Goal: Transaction & Acquisition: Book appointment/travel/reservation

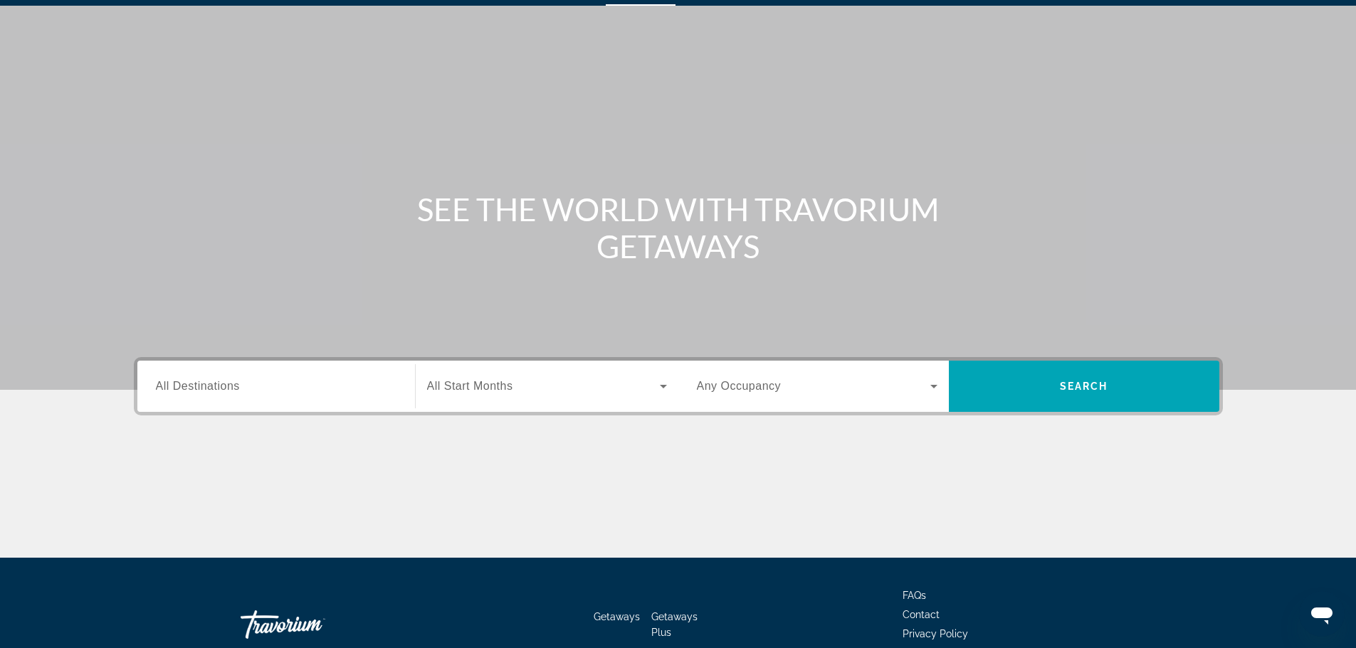
scroll to position [121, 0]
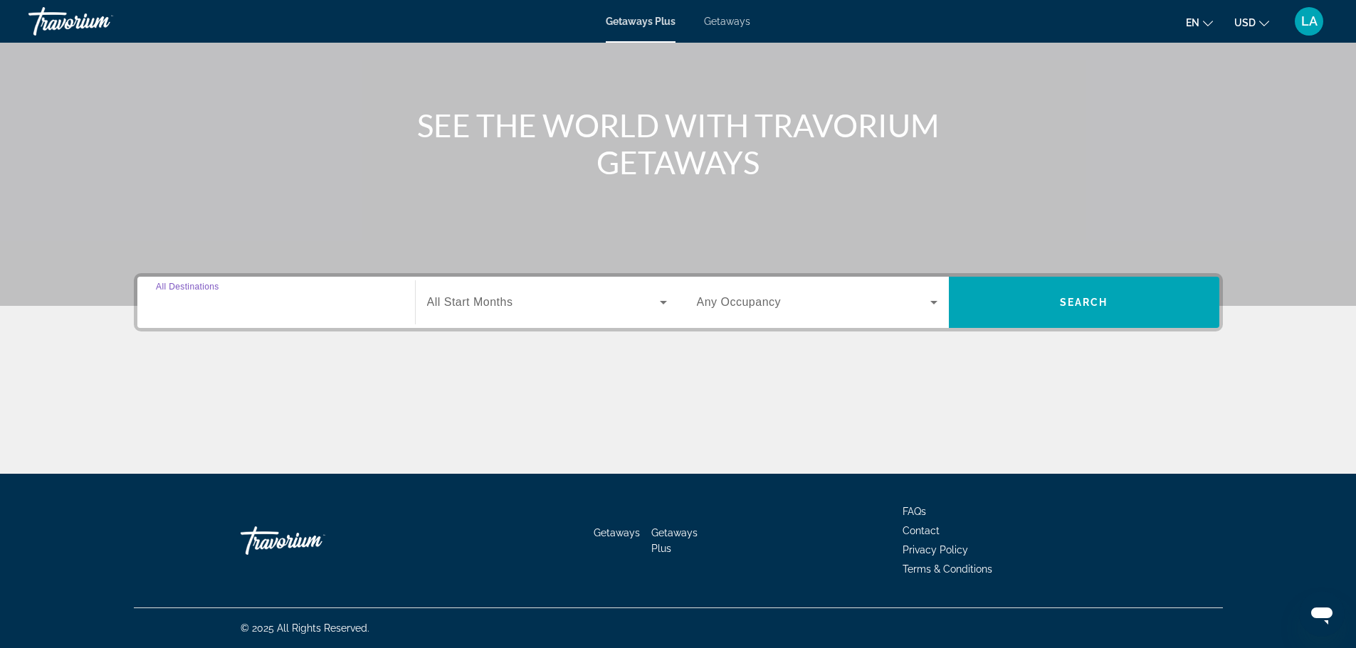
click at [258, 310] on input "Destination All Destinations" at bounding box center [276, 303] width 241 height 17
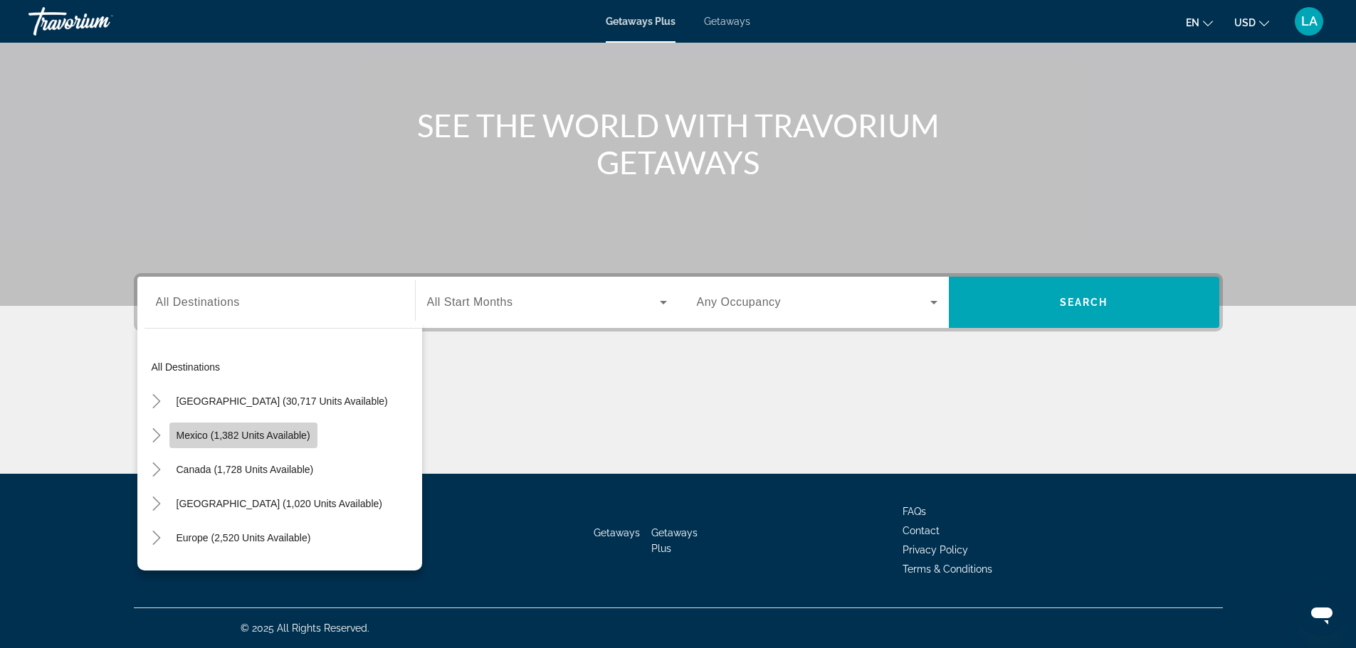
click at [310, 437] on span "Mexico (1,382 units available)" at bounding box center [244, 435] width 134 height 11
type input "**********"
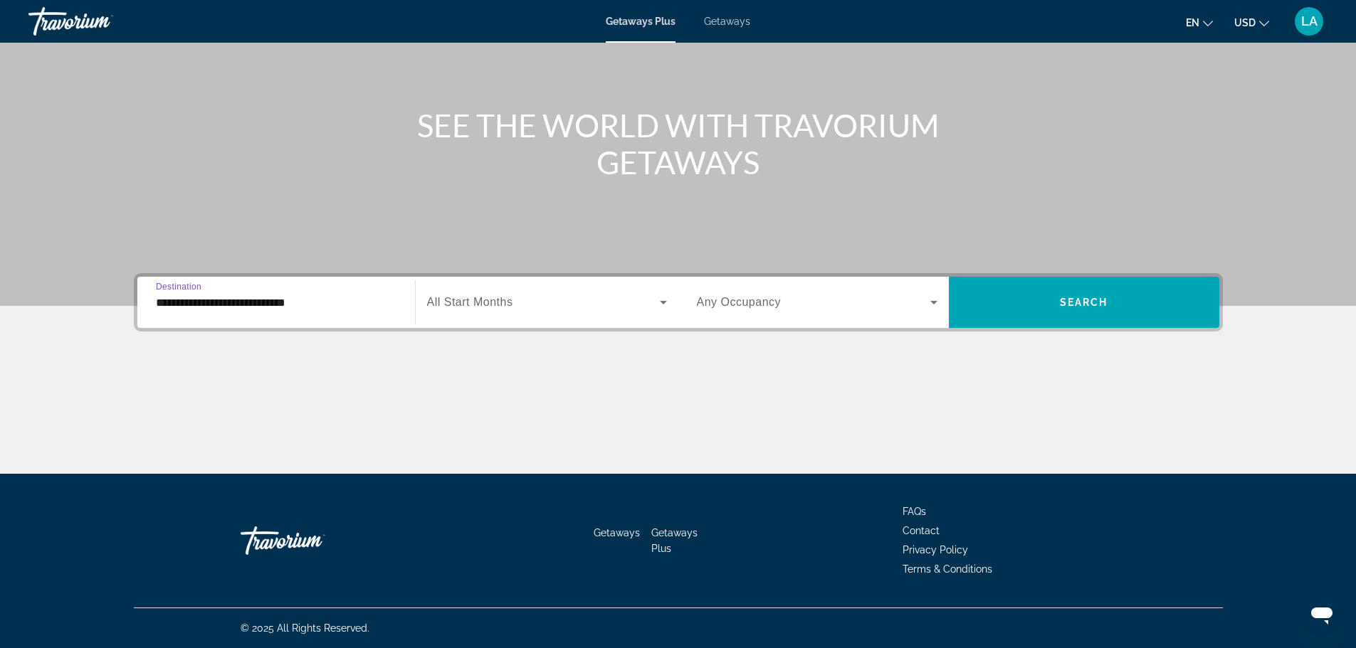
click at [538, 314] on div "Search widget" at bounding box center [547, 303] width 240 height 40
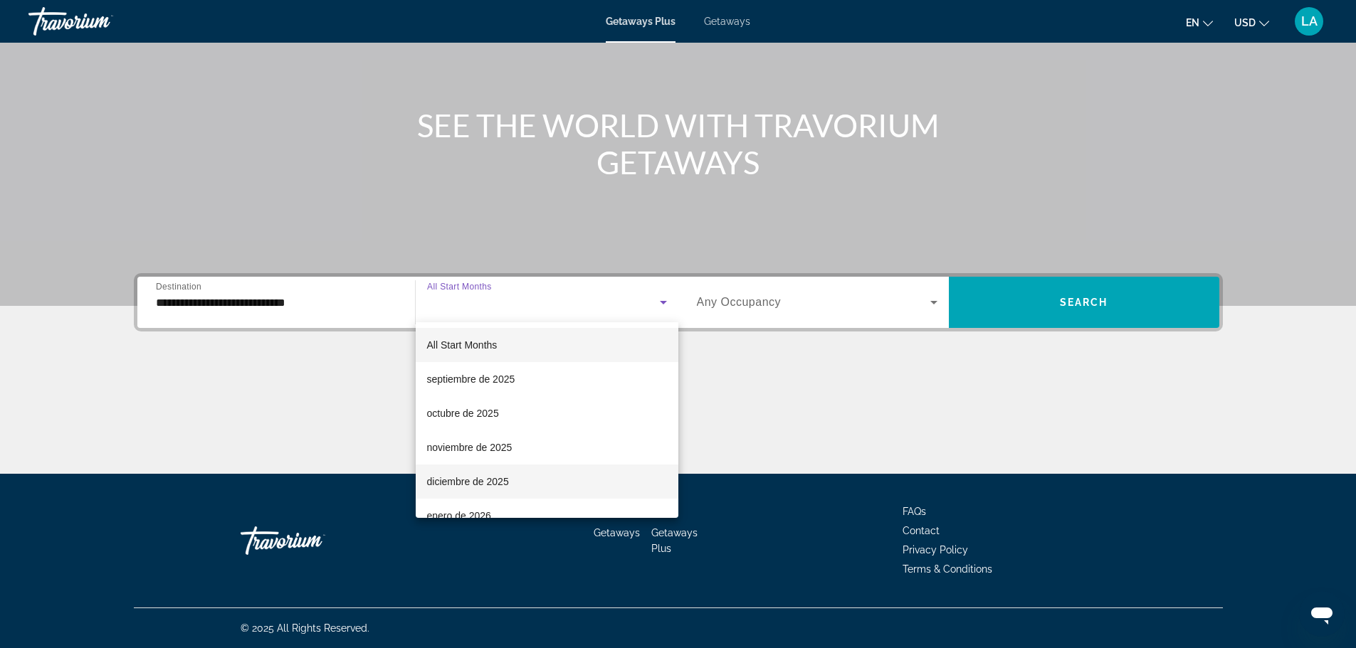
click at [583, 488] on mat-option "diciembre de 2025" at bounding box center [547, 482] width 263 height 34
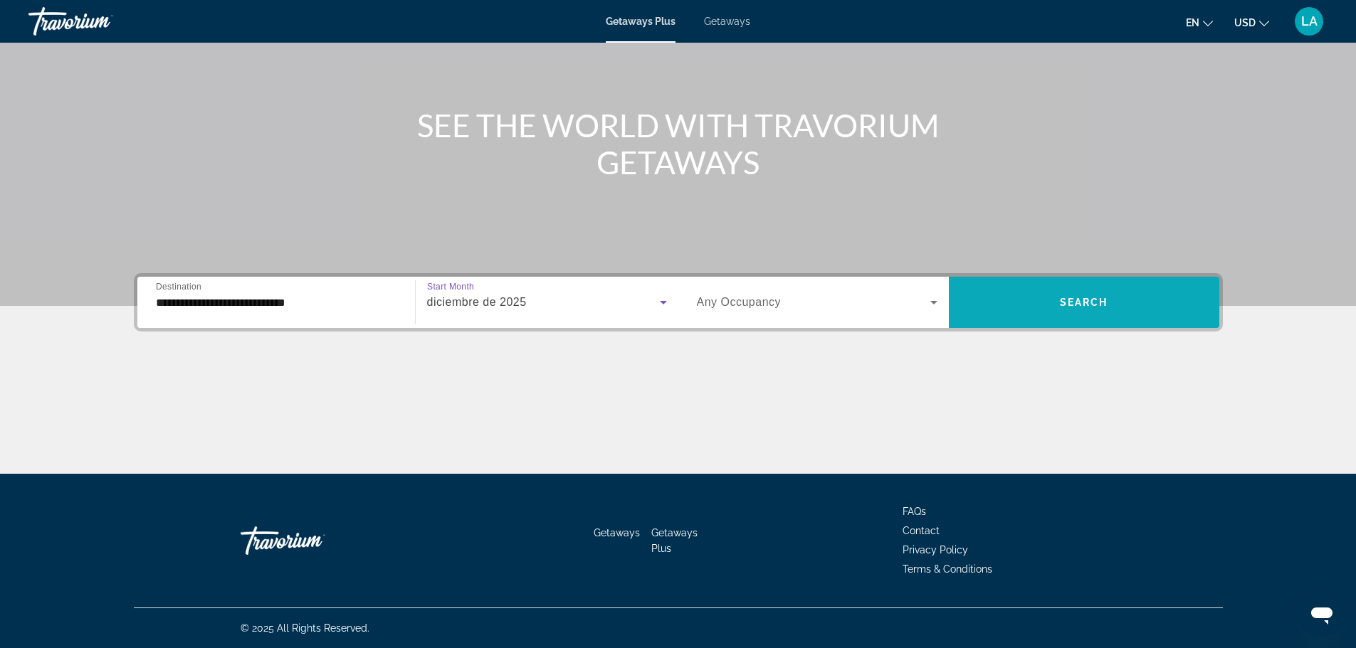
click at [1085, 305] on span "Search" at bounding box center [1084, 302] width 48 height 11
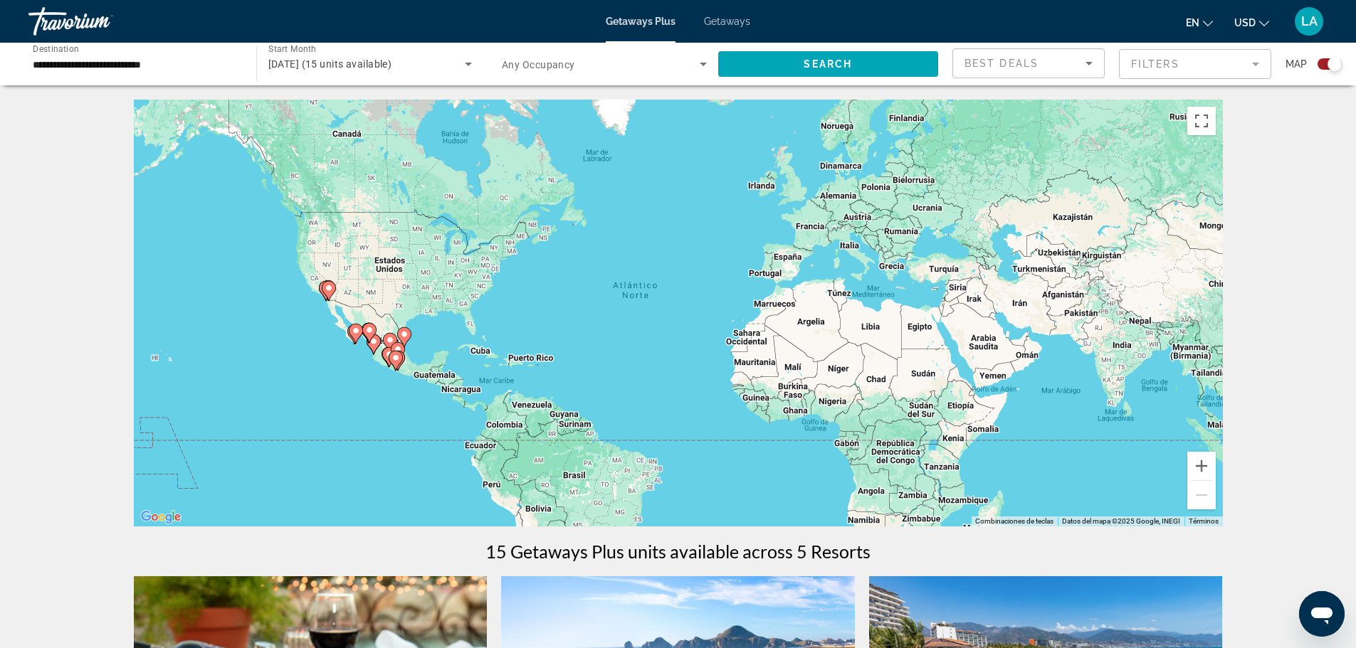
click at [186, 70] on input "**********" at bounding box center [135, 64] width 205 height 17
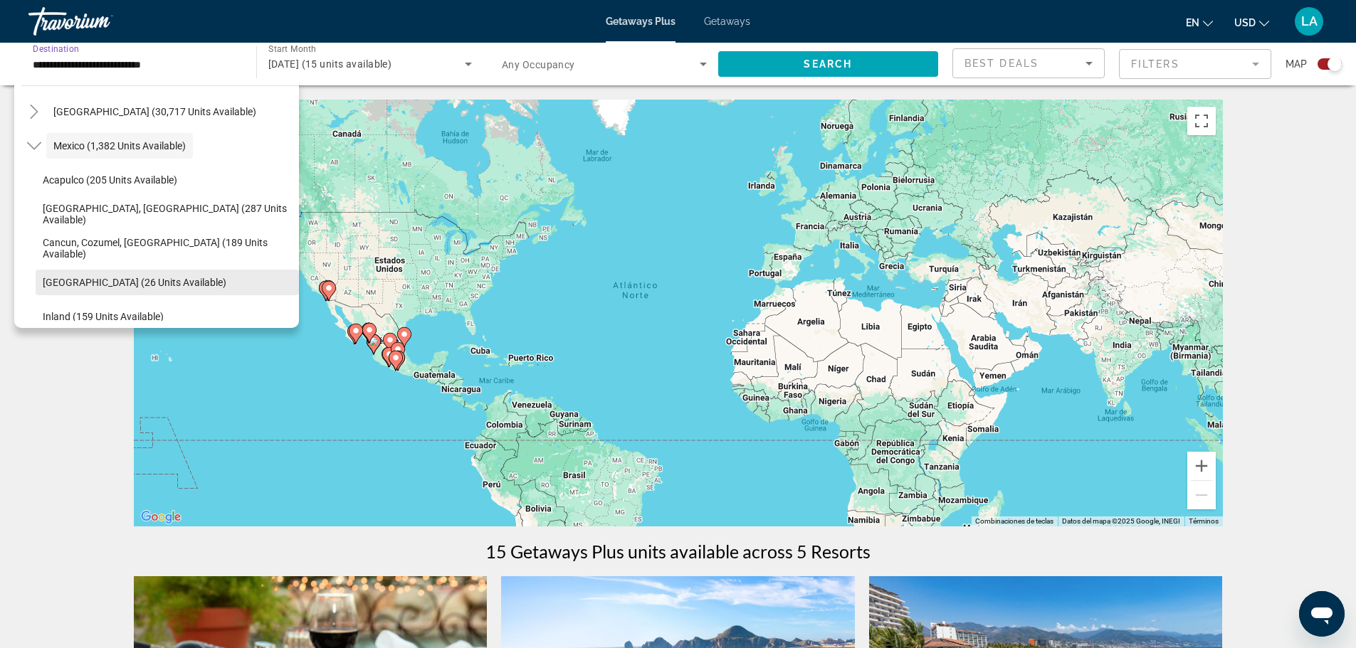
scroll to position [71, 0]
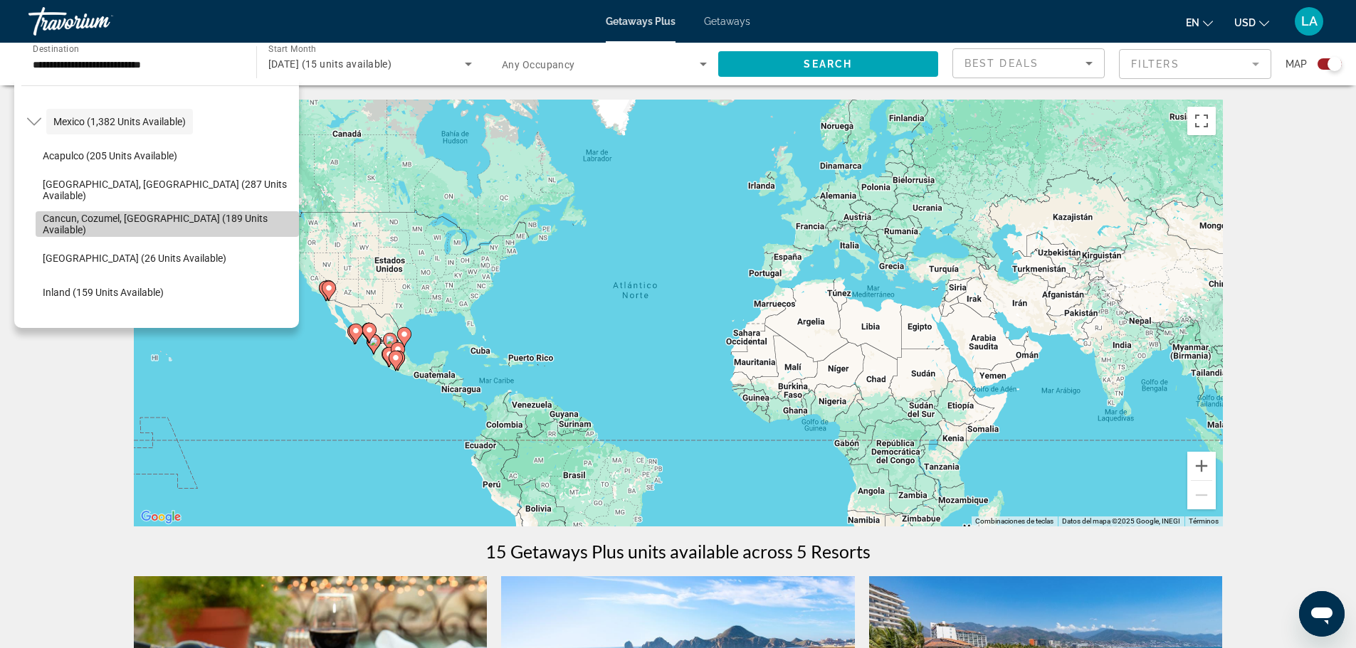
click at [205, 217] on button "Cancun, Cozumel, [GEOGRAPHIC_DATA] (189 units available)" at bounding box center [167, 224] width 263 height 26
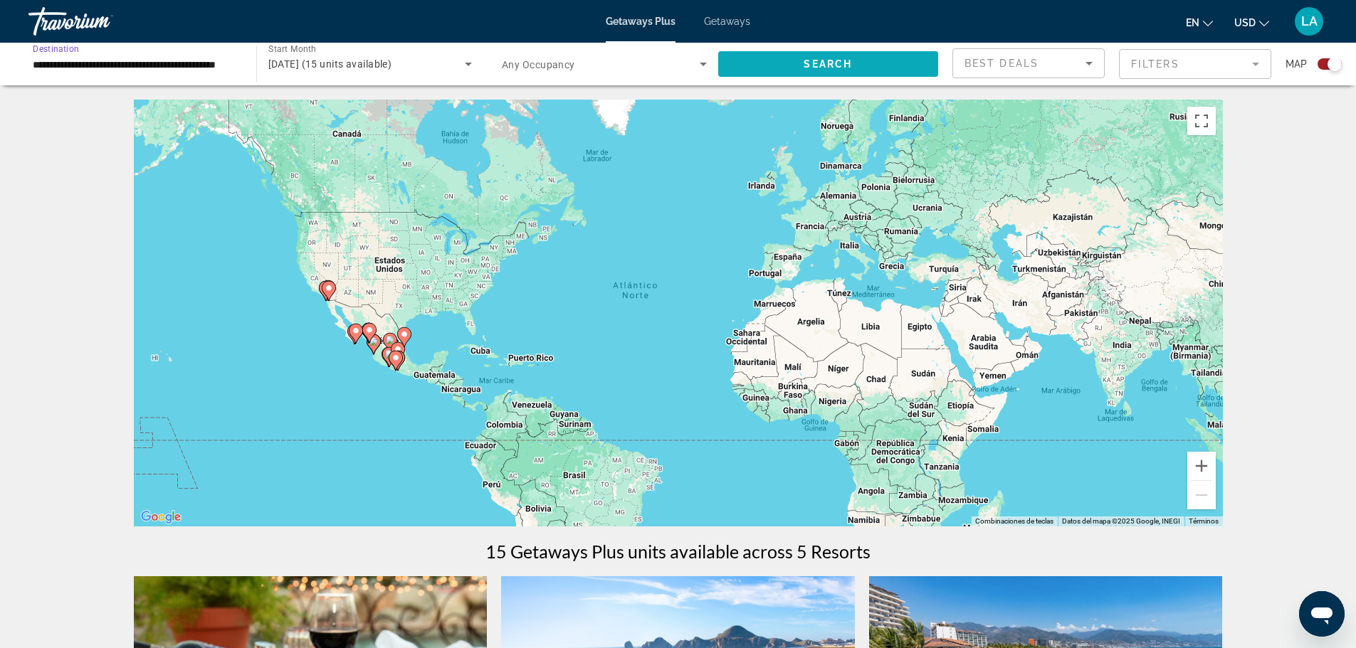
click at [861, 62] on span "Search widget" at bounding box center [828, 64] width 221 height 34
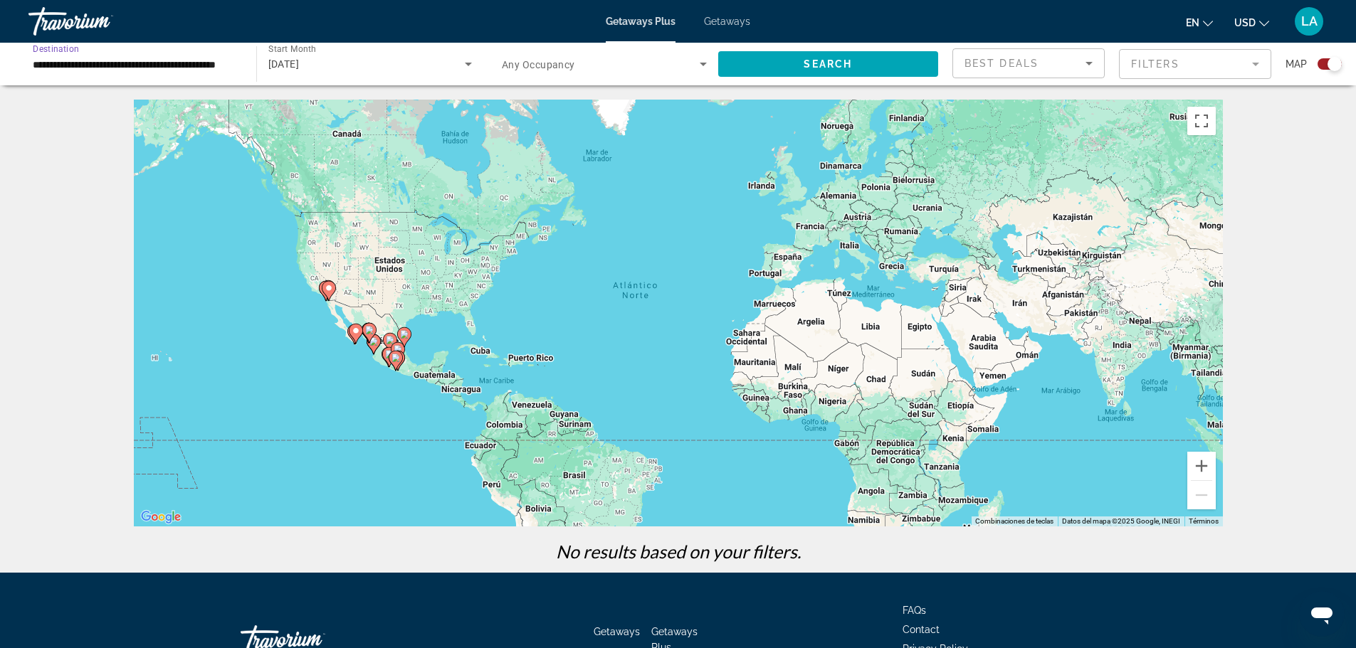
click at [209, 63] on input "**********" at bounding box center [135, 64] width 205 height 17
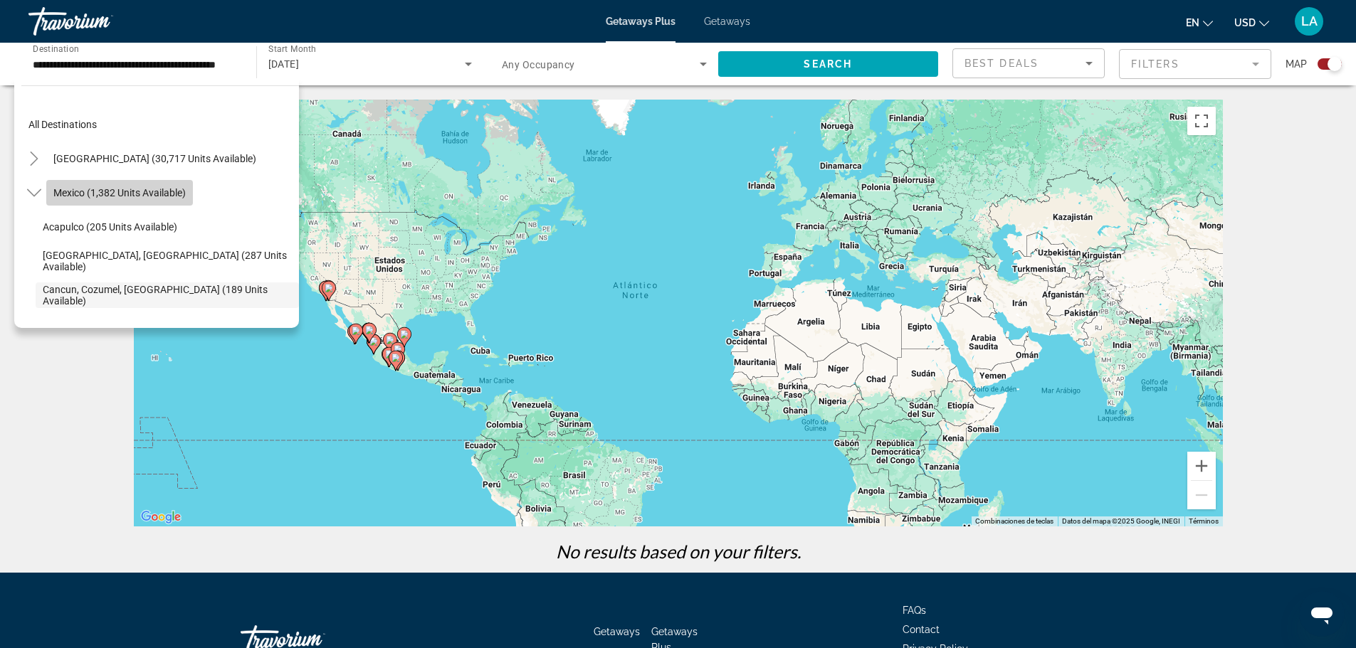
click at [111, 194] on span "Mexico (1,382 units available)" at bounding box center [119, 192] width 132 height 11
type input "**********"
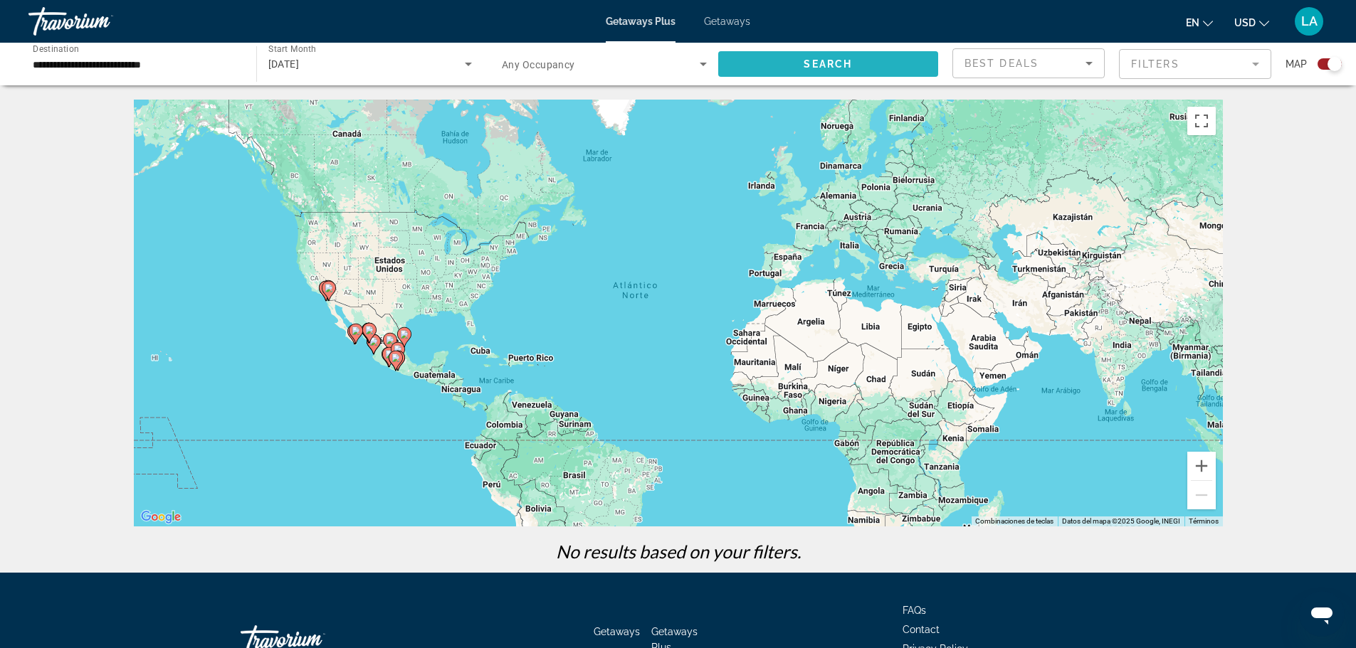
click at [841, 53] on span "Search widget" at bounding box center [828, 64] width 221 height 34
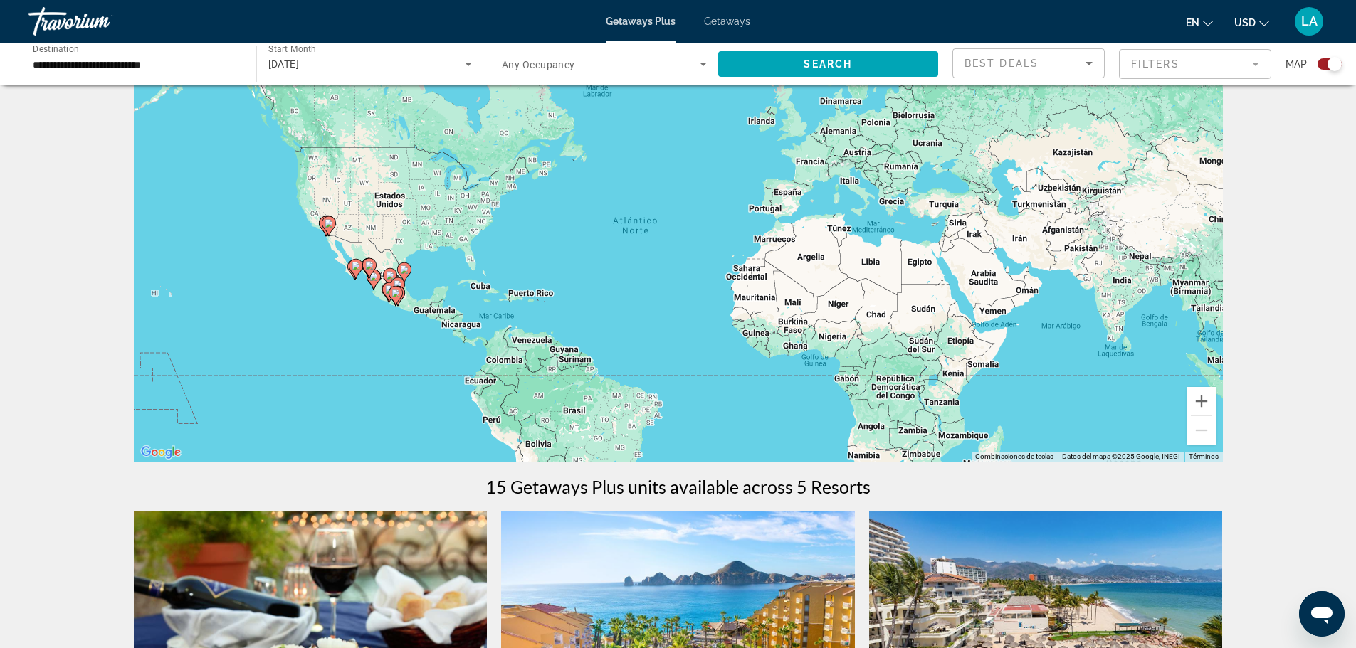
scroll to position [285, 0]
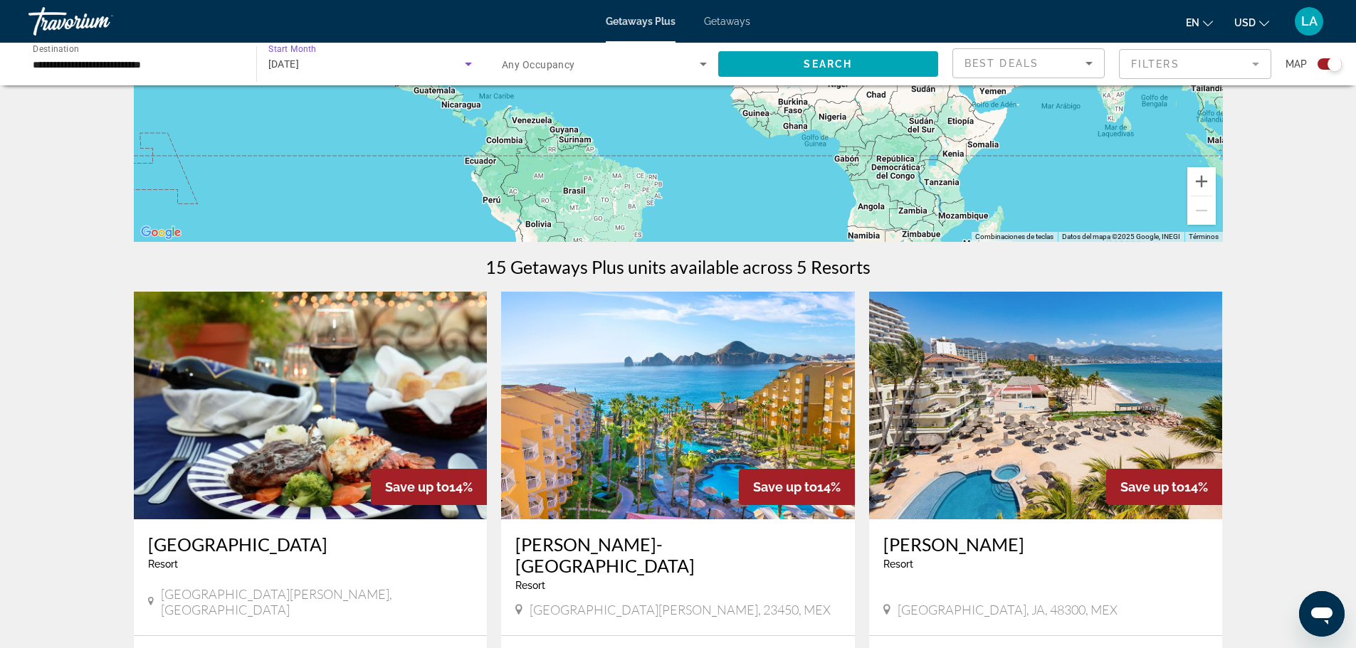
click at [352, 65] on div "December 2025" at bounding box center [366, 64] width 197 height 17
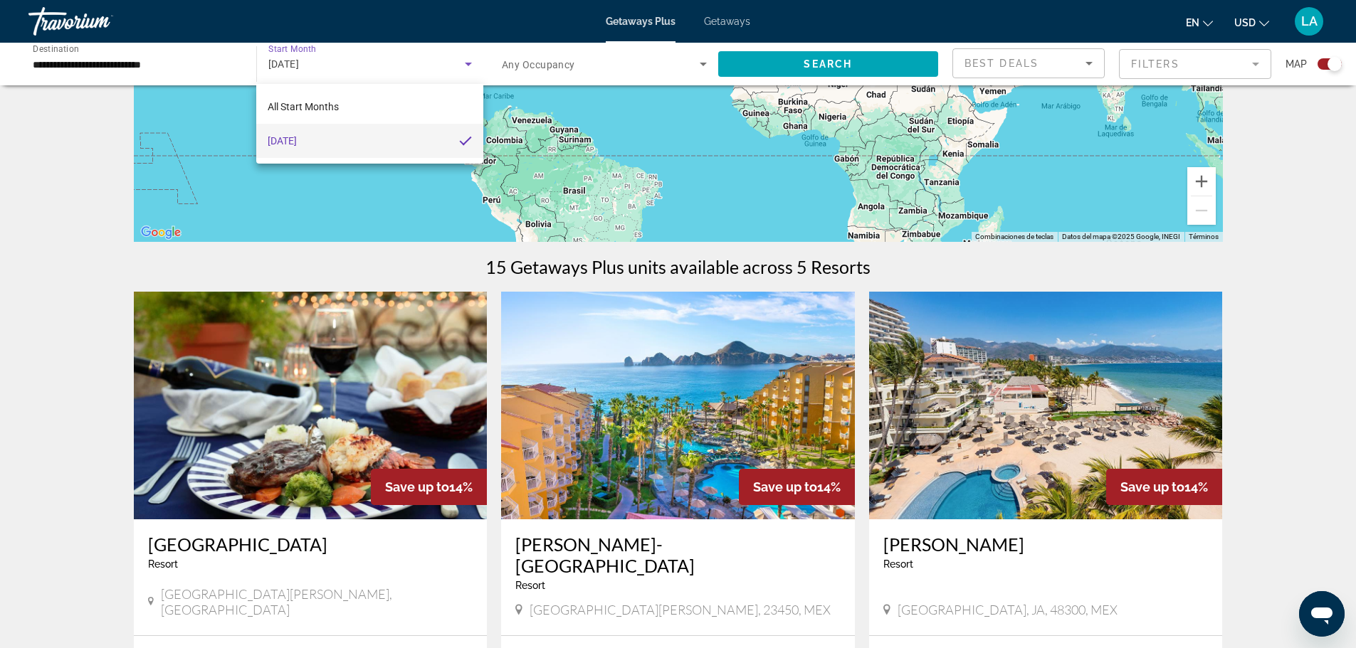
click at [389, 65] on div at bounding box center [678, 324] width 1356 height 648
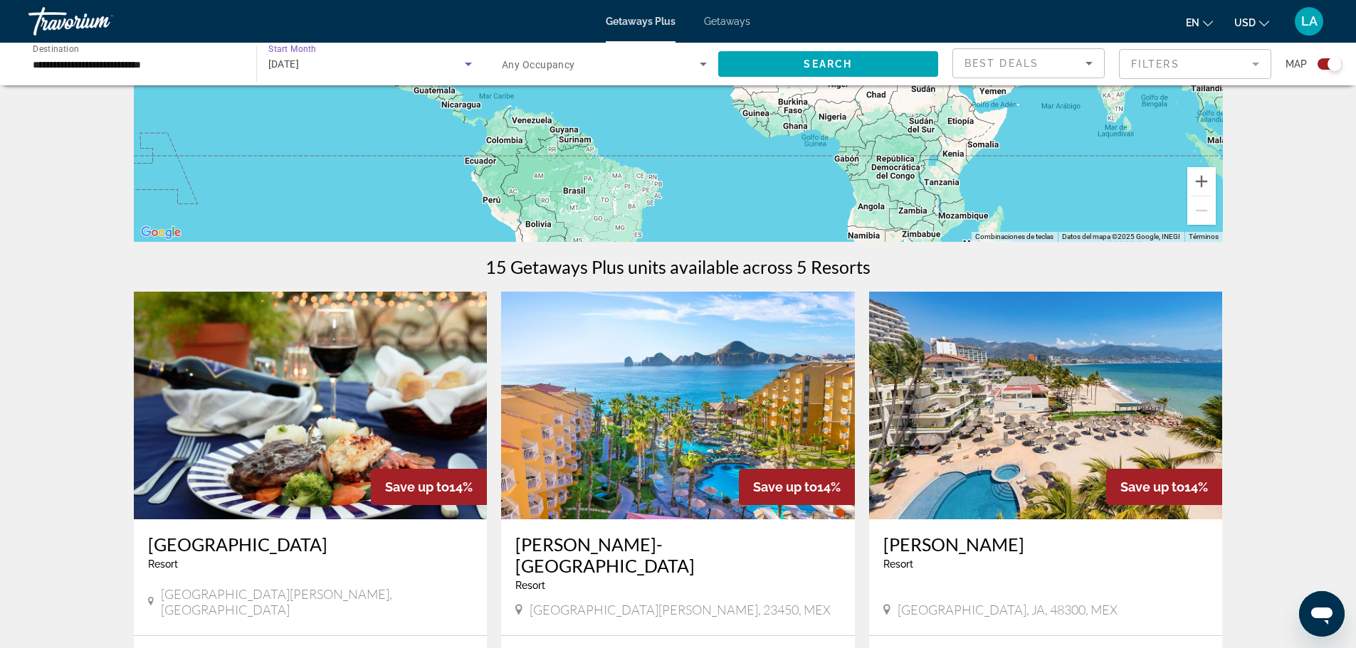
click at [389, 65] on div "December 2025" at bounding box center [366, 64] width 197 height 17
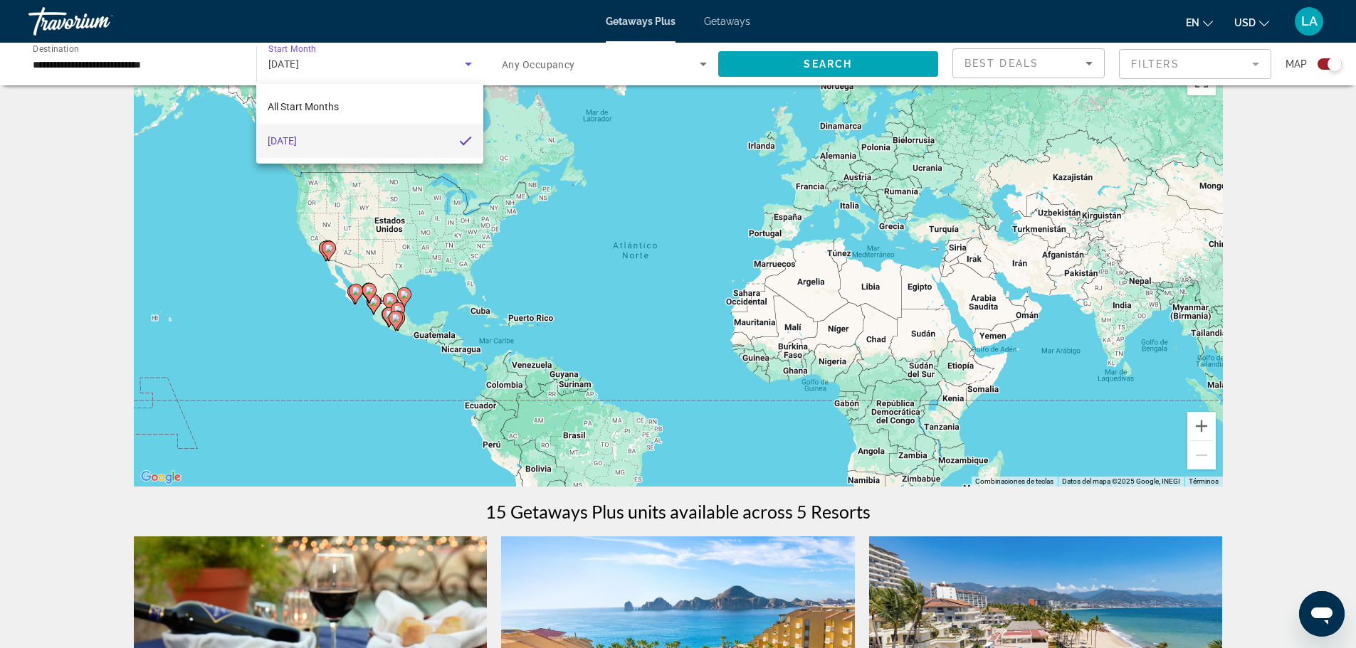
scroll to position [0, 0]
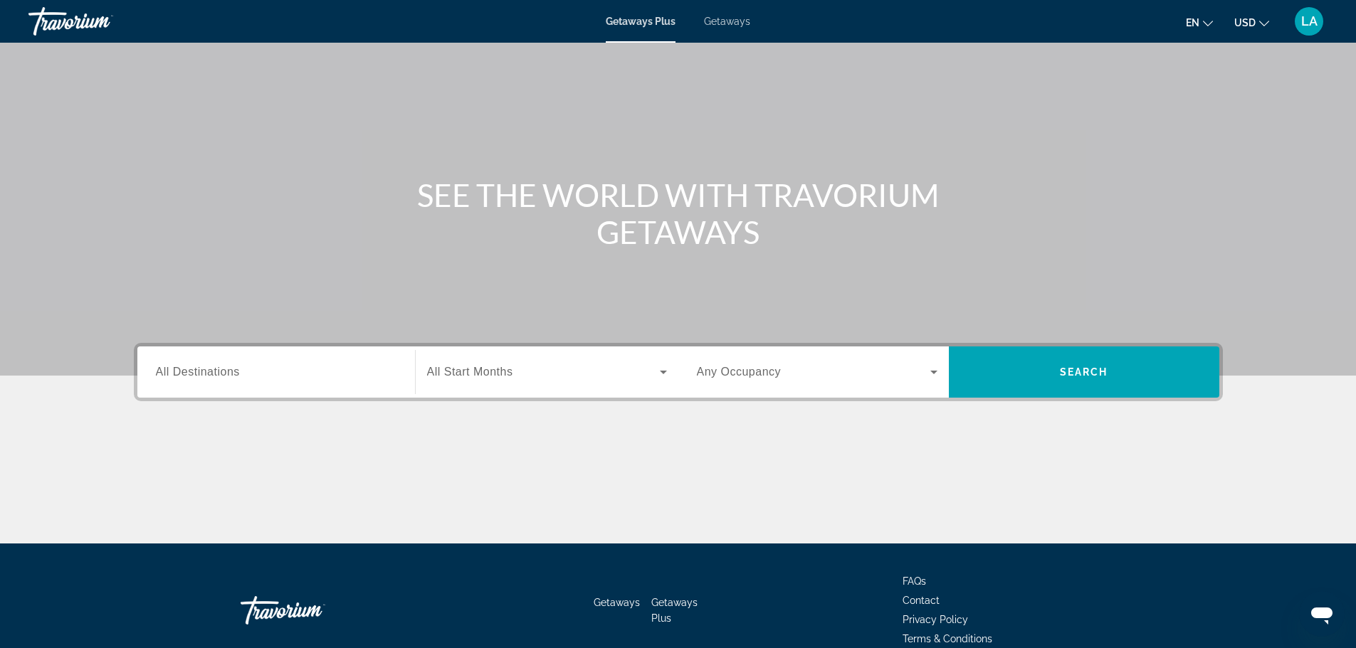
scroll to position [121, 0]
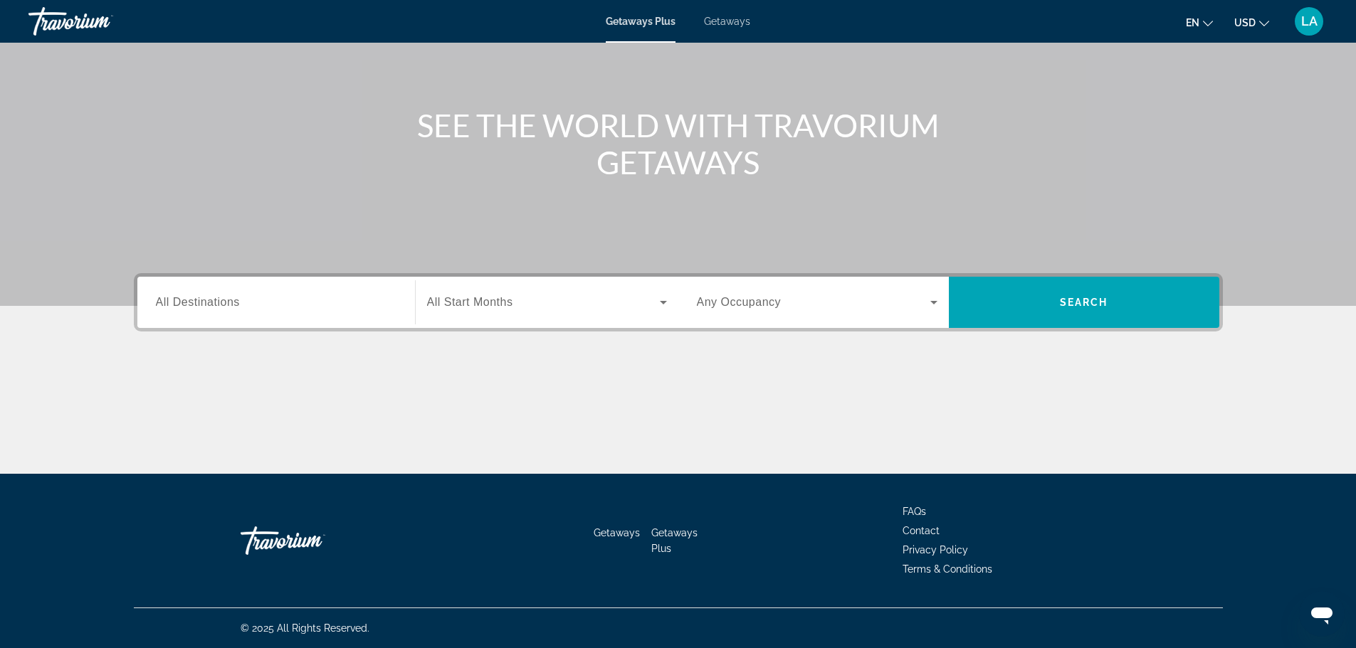
click at [251, 295] on input "Destination All Destinations" at bounding box center [276, 303] width 241 height 17
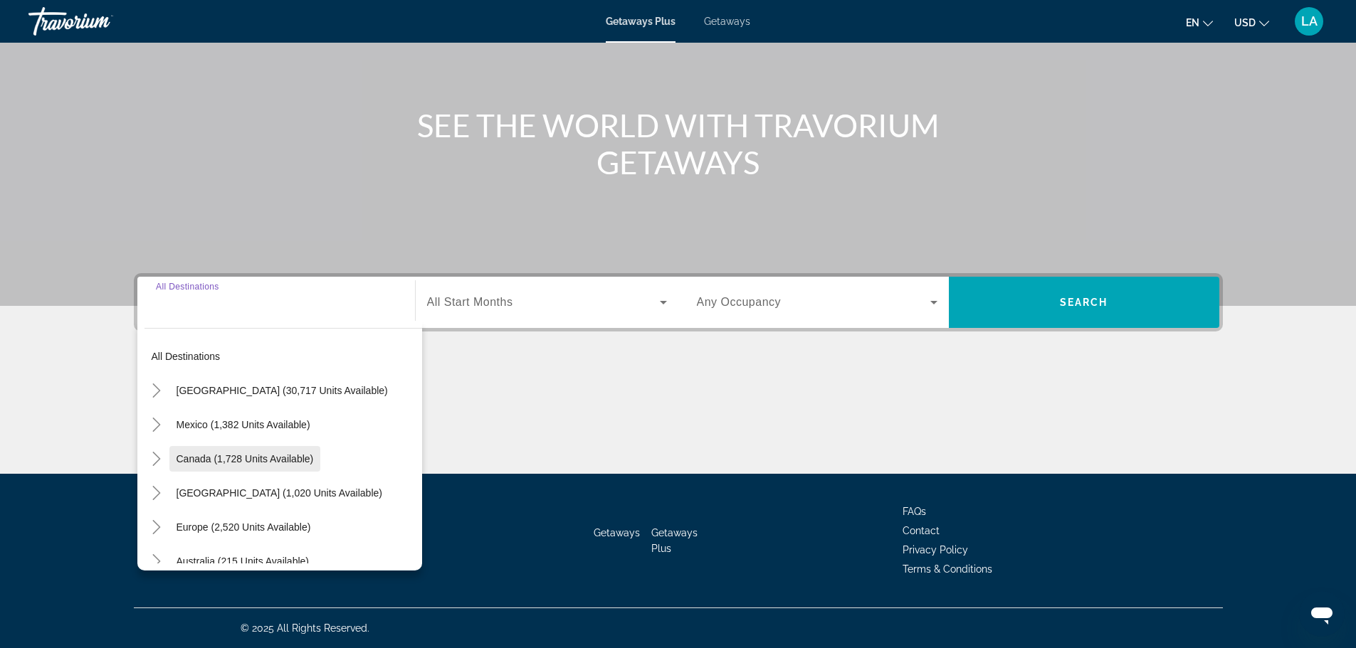
scroll to position [0, 0]
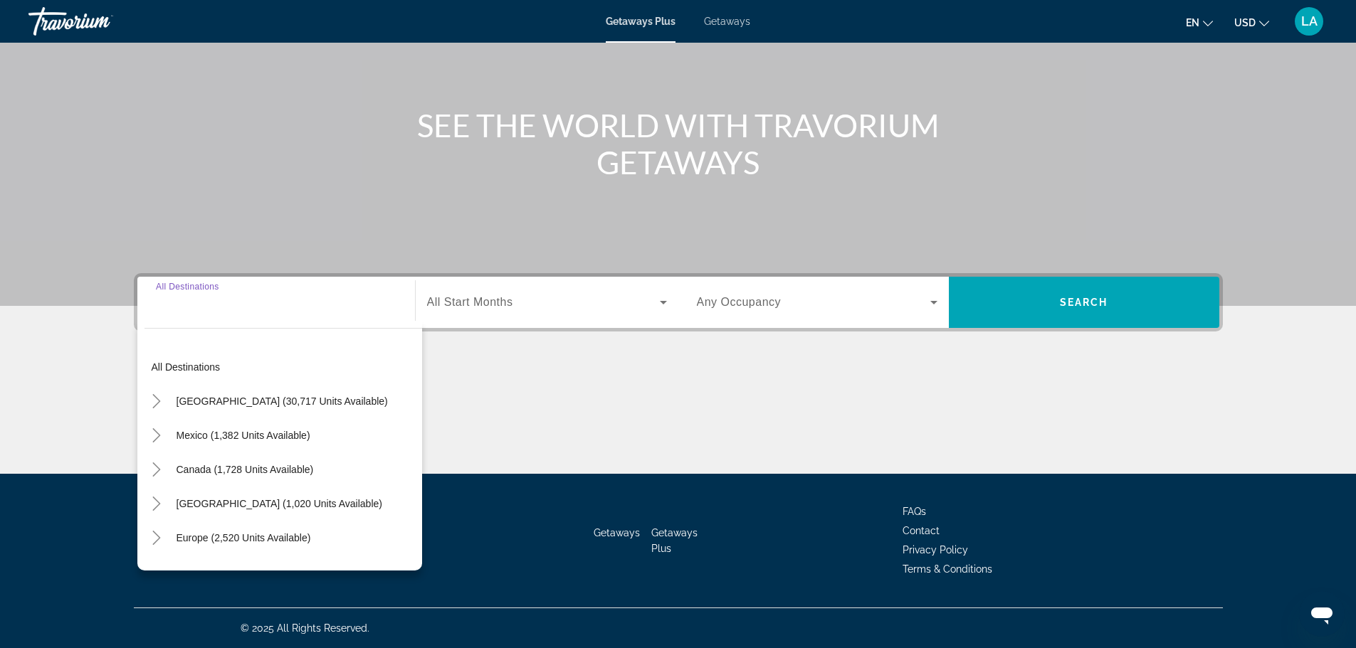
click at [308, 496] on span "Search widget" at bounding box center [279, 504] width 220 height 34
type input "**********"
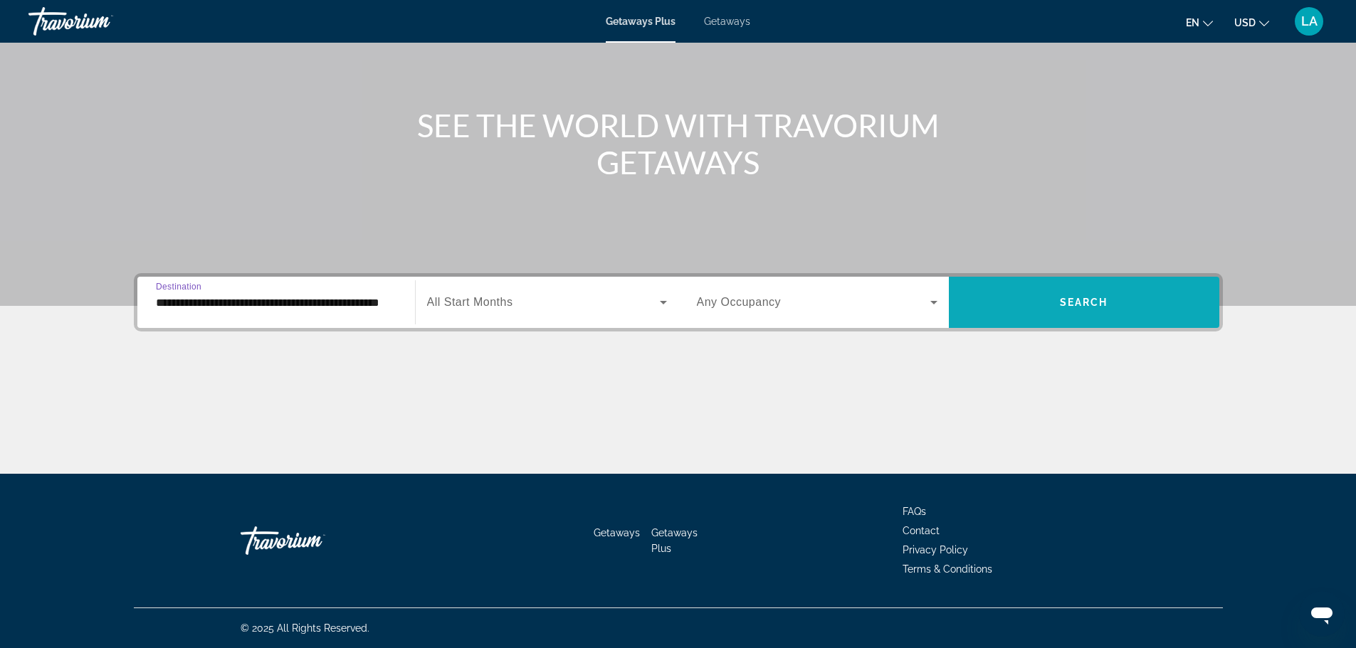
click at [1125, 310] on span "Search widget" at bounding box center [1084, 302] width 270 height 34
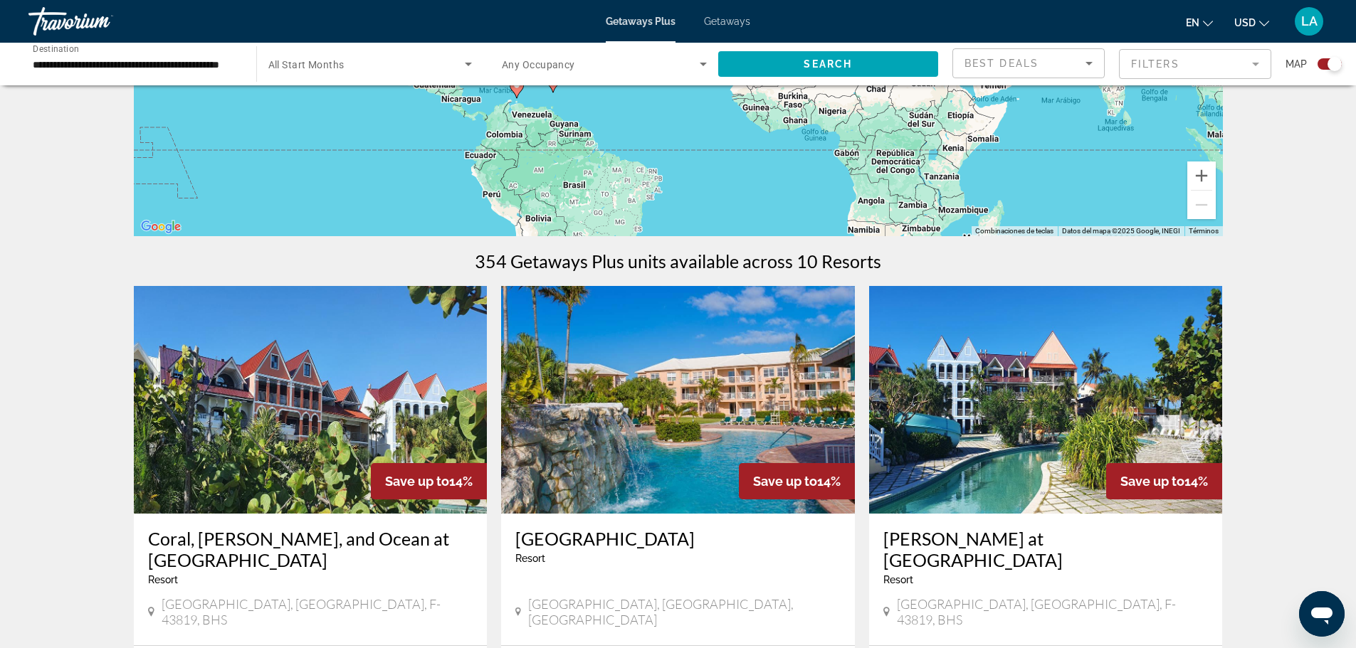
scroll to position [427, 0]
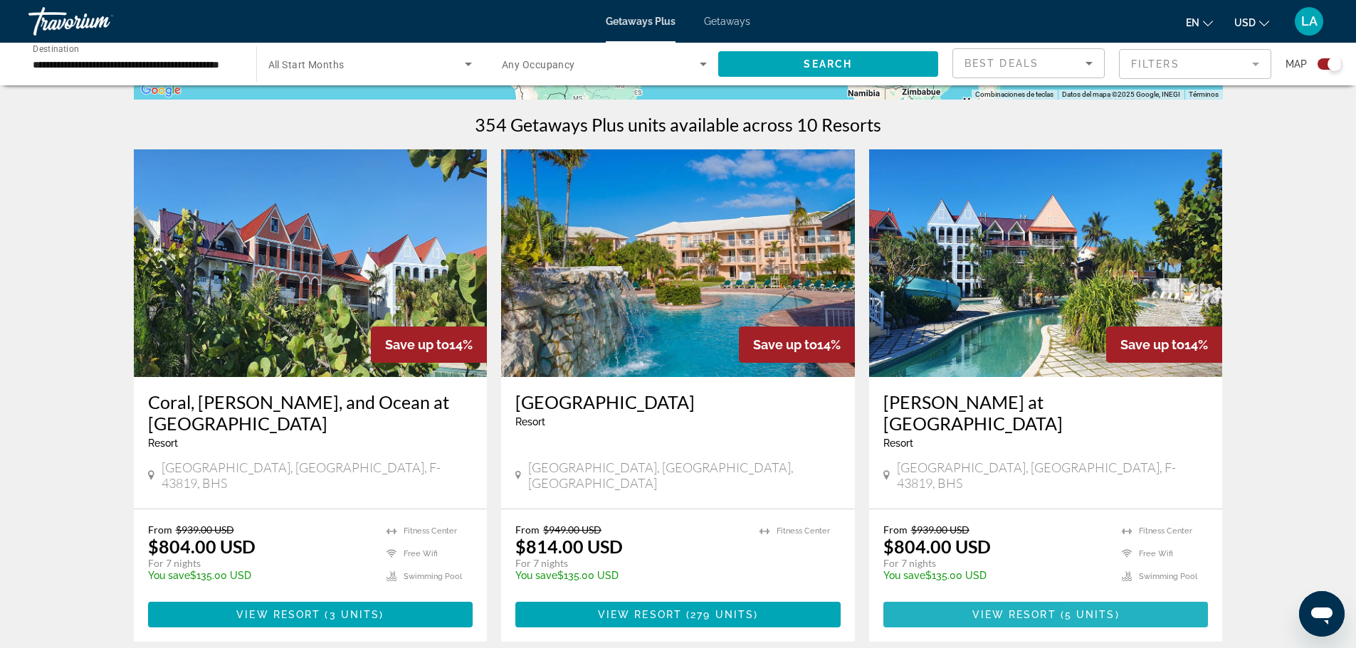
click at [1111, 609] on span "5 units" at bounding box center [1090, 614] width 51 height 11
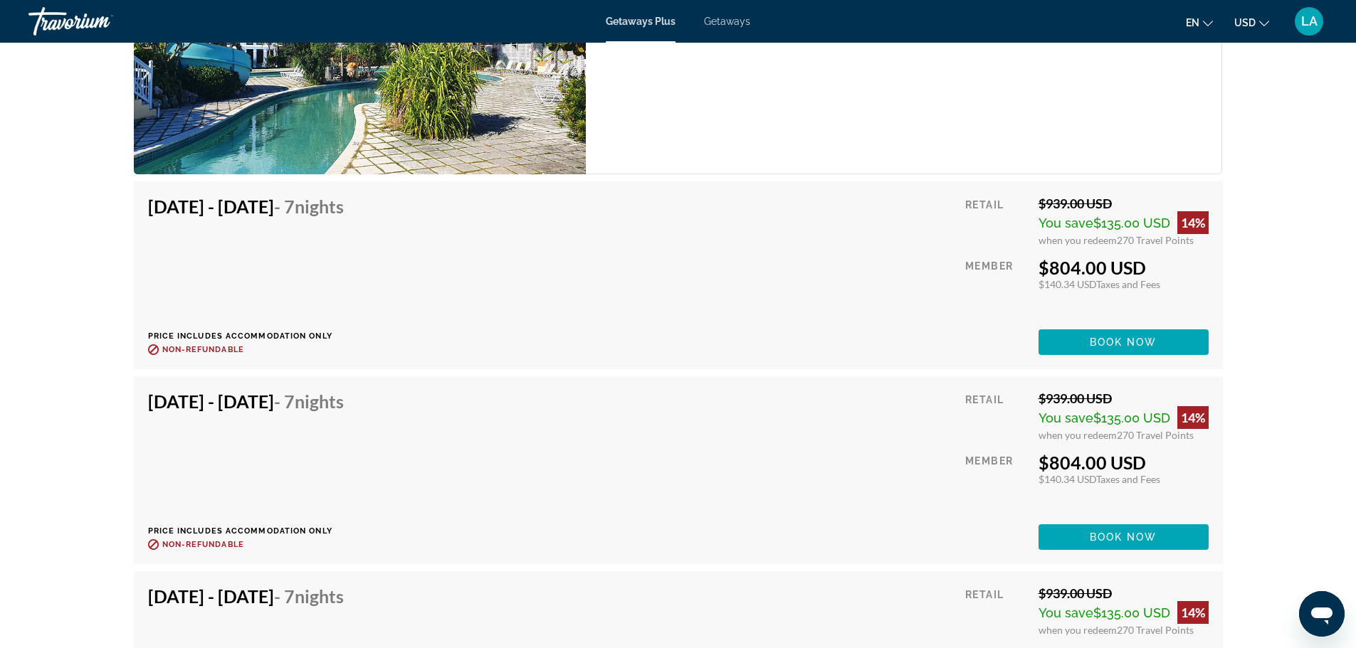
scroll to position [2562, 0]
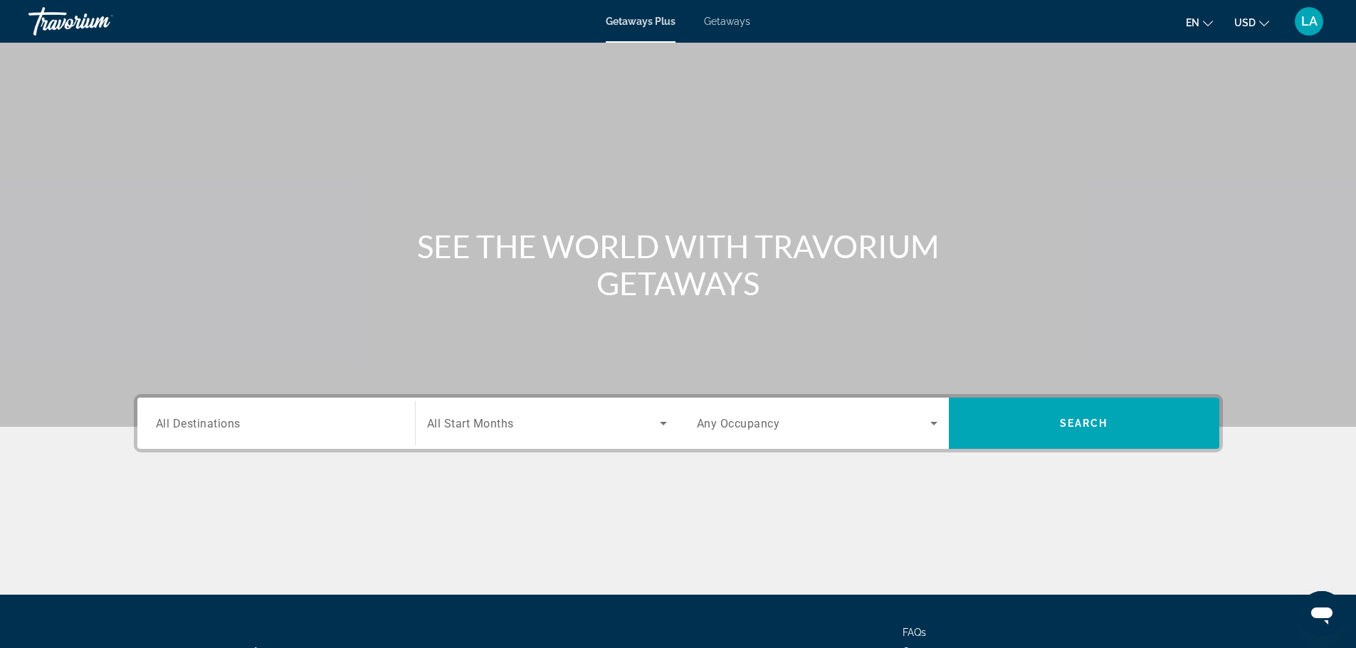
click at [357, 435] on div "Search widget" at bounding box center [276, 424] width 241 height 41
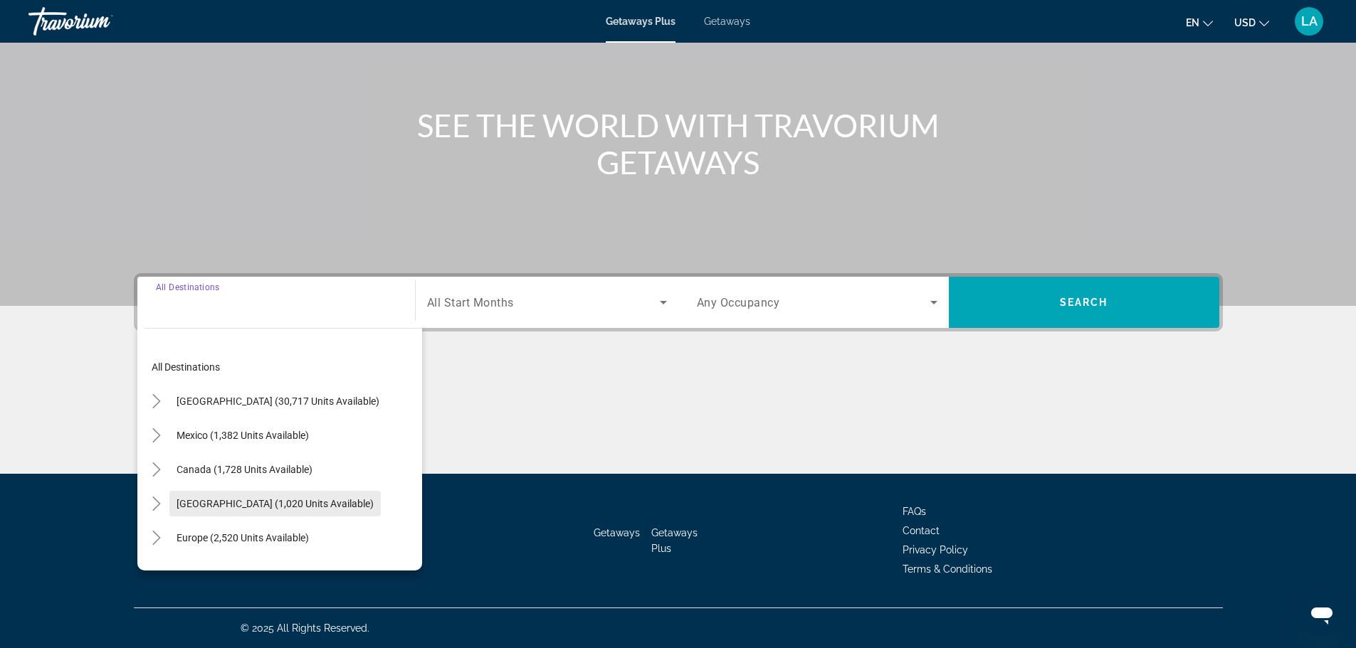
scroll to position [231, 0]
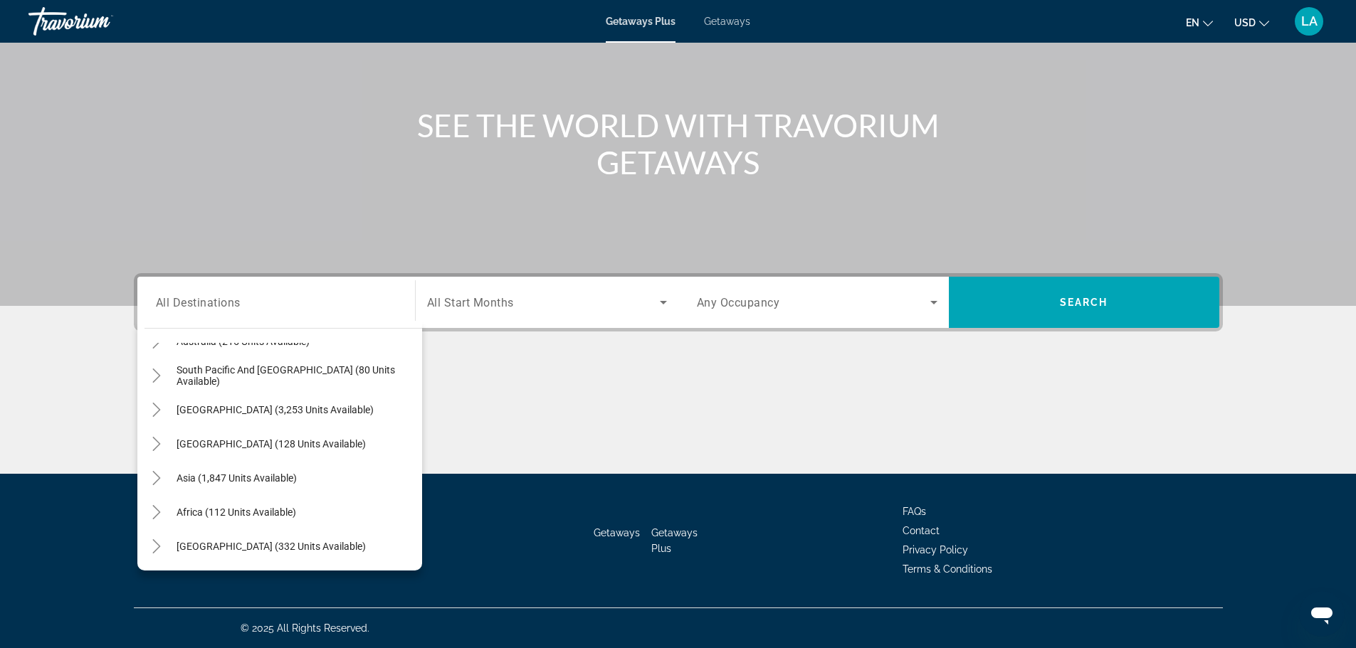
click at [496, 298] on span "All Start Months" at bounding box center [470, 303] width 87 height 14
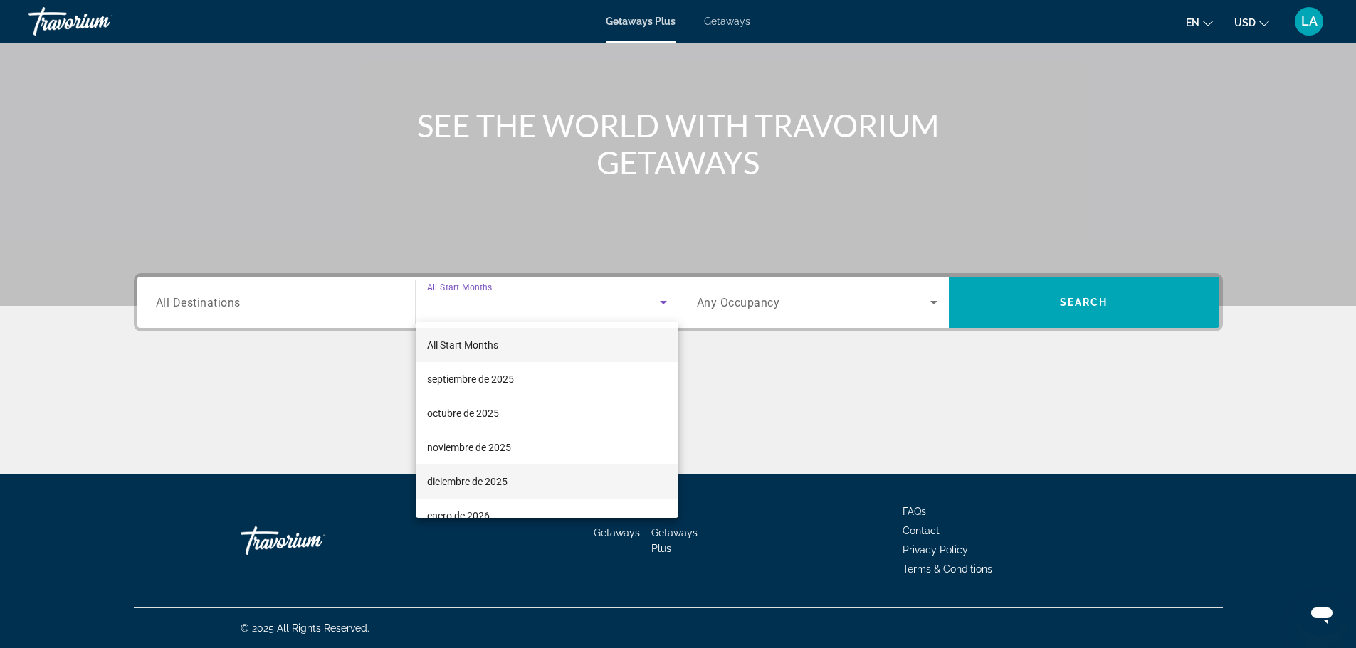
click at [494, 482] on span "diciembre de 2025" at bounding box center [467, 481] width 80 height 17
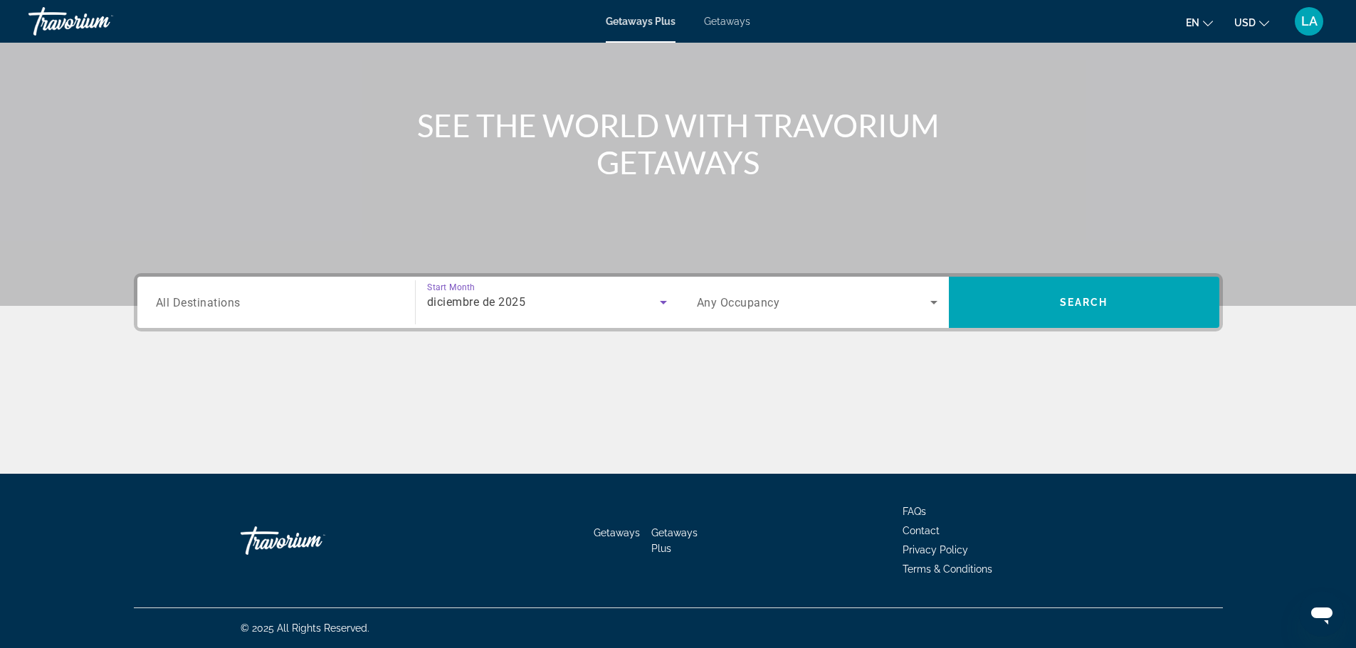
click at [285, 303] on input "Destination All Destinations" at bounding box center [276, 303] width 241 height 17
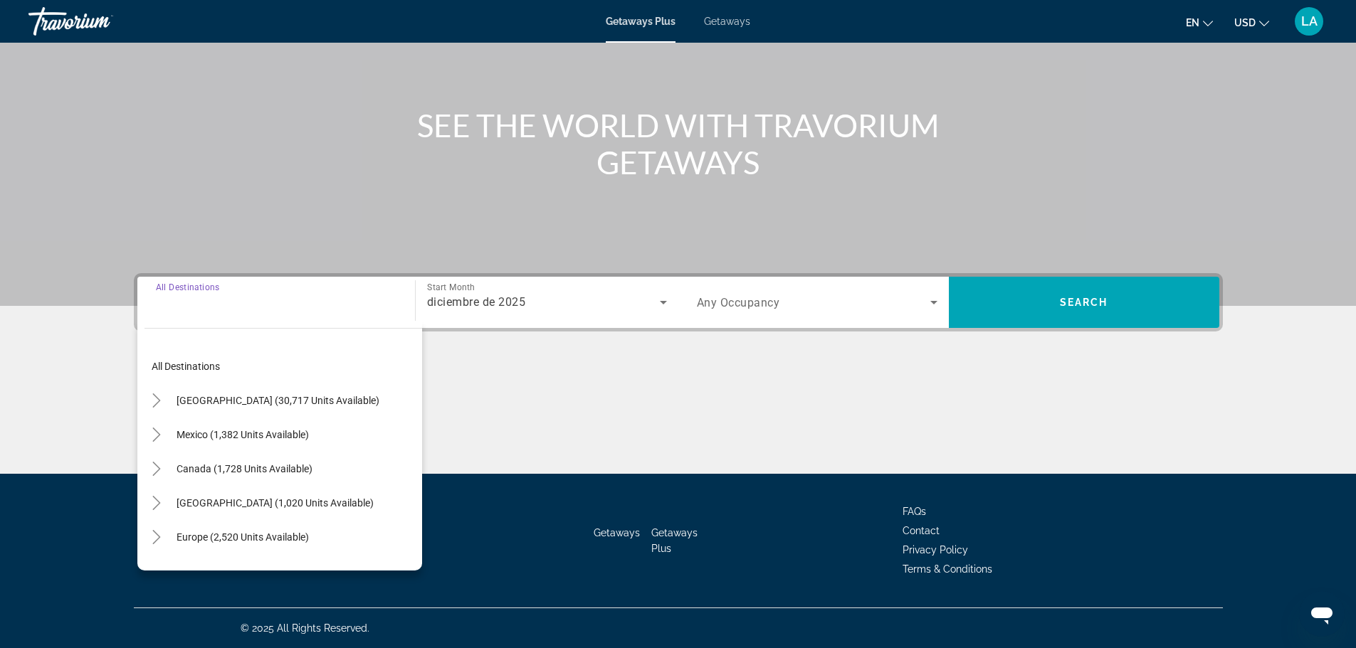
scroll to position [0, 0]
click at [267, 500] on span "[GEOGRAPHIC_DATA] (1,020 units available)" at bounding box center [275, 503] width 197 height 11
type input "**********"
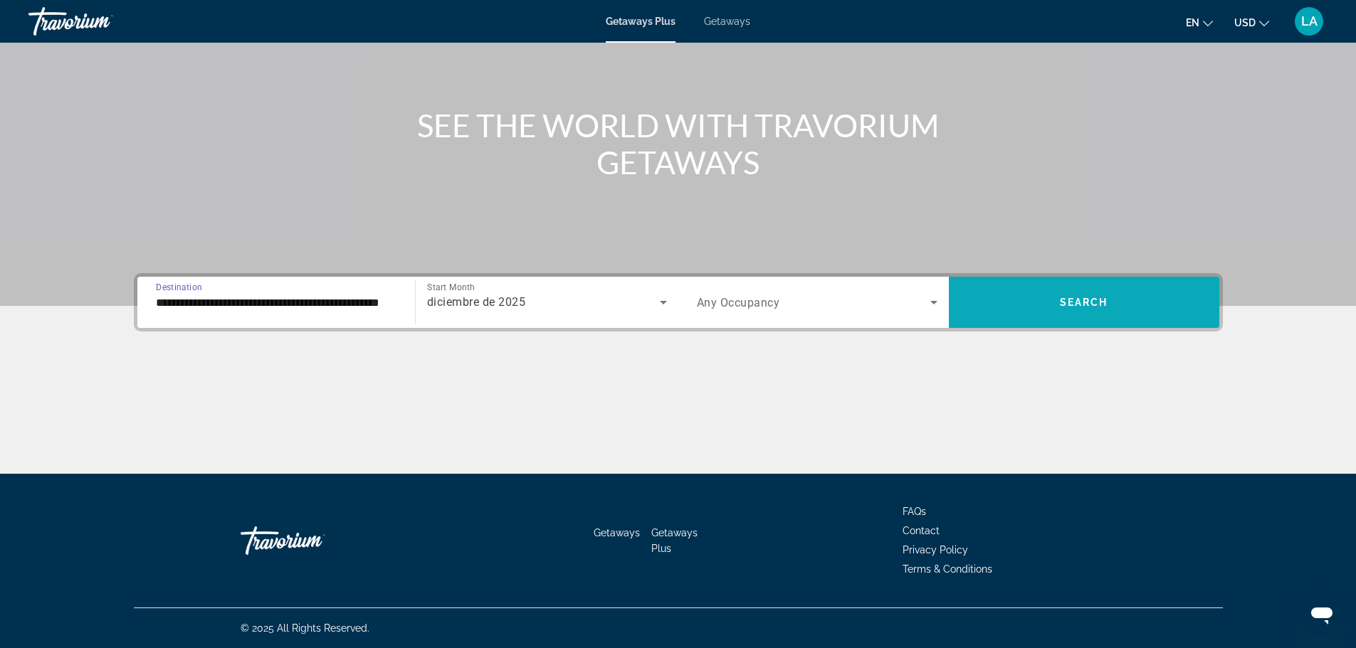
click at [1154, 313] on span "Search widget" at bounding box center [1084, 302] width 270 height 34
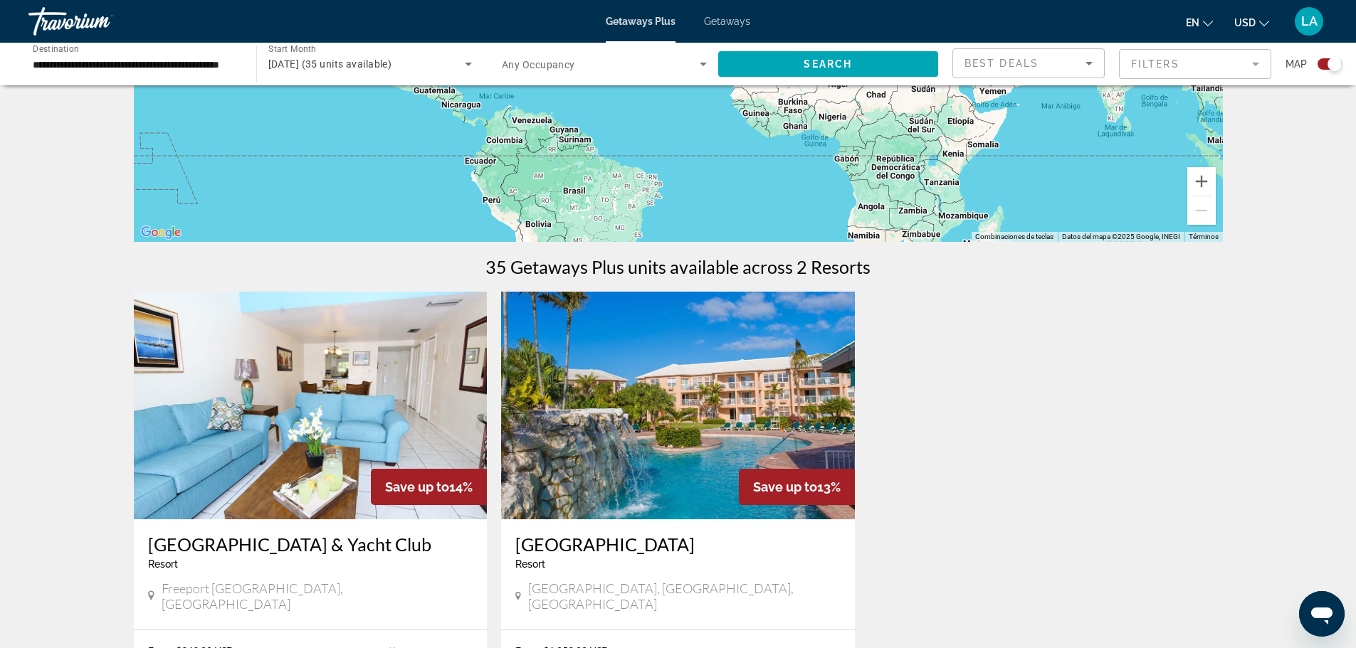
scroll to position [498, 0]
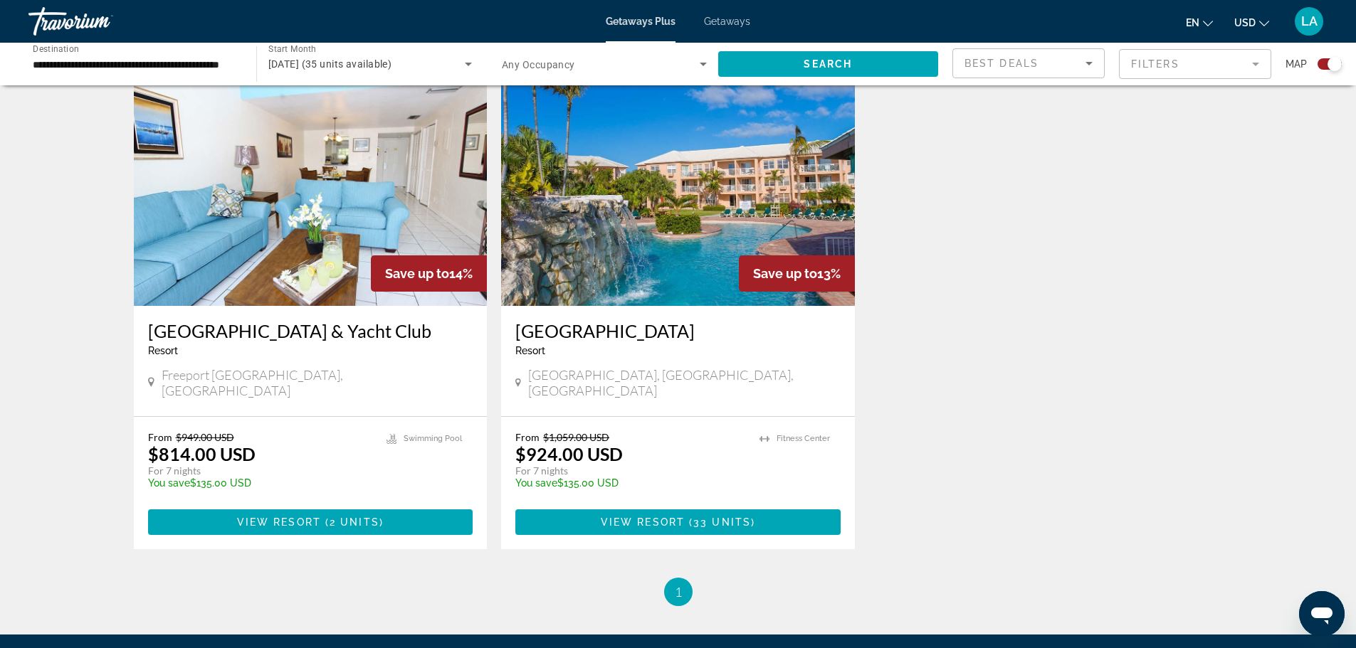
click at [692, 226] on img "Main content" at bounding box center [678, 192] width 354 height 228
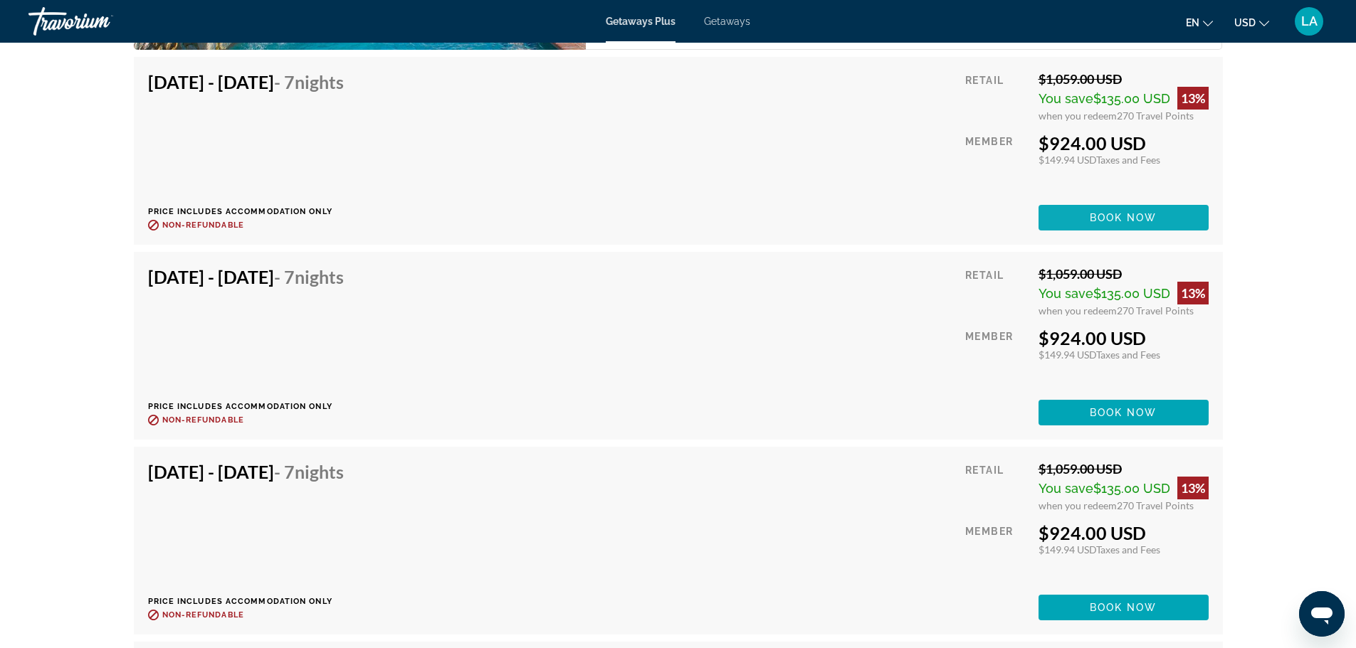
scroll to position [2349, 0]
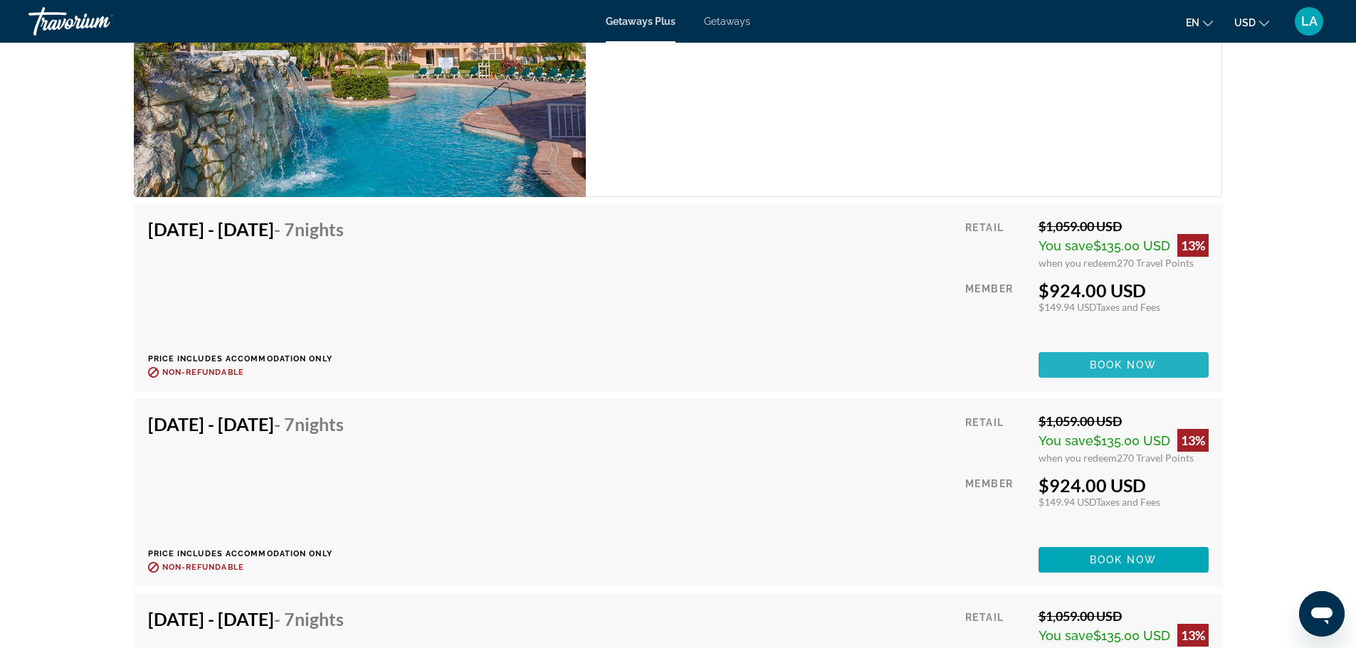
click at [1091, 362] on span "Book now" at bounding box center [1124, 364] width 68 height 11
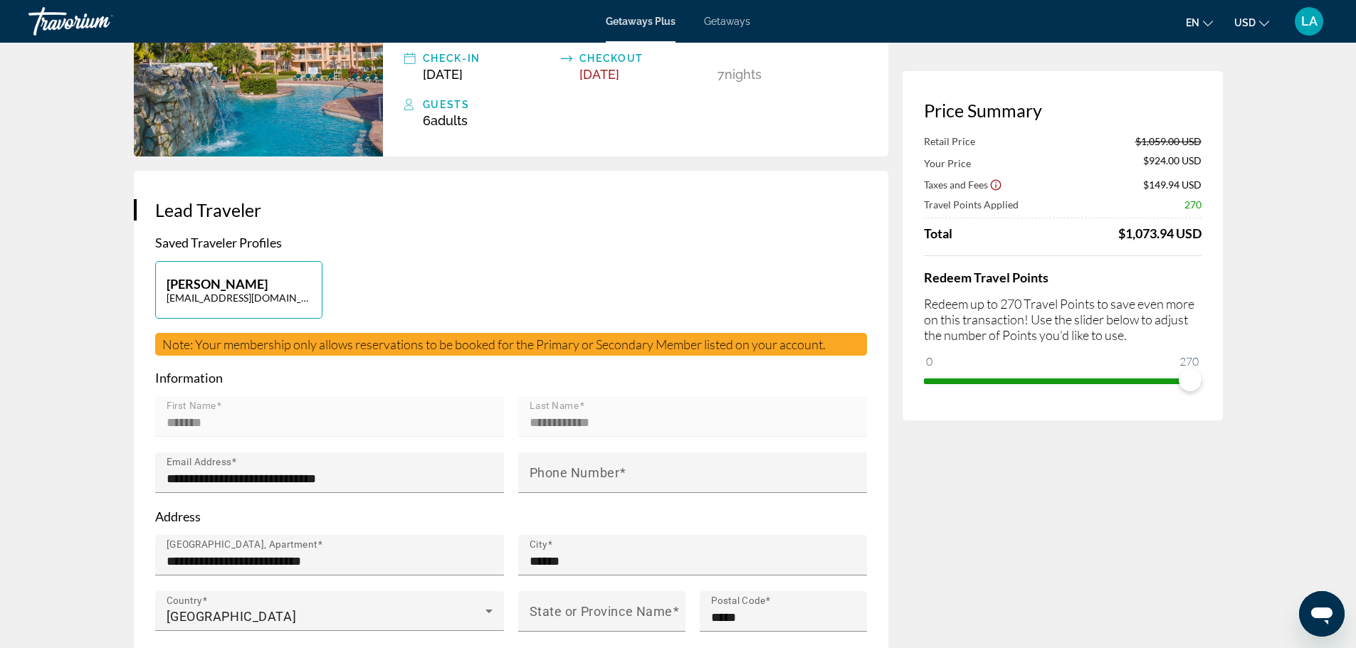
scroll to position [142, 0]
click at [990, 184] on icon "Show Taxes and Fees disclaimer" at bounding box center [995, 185] width 13 height 13
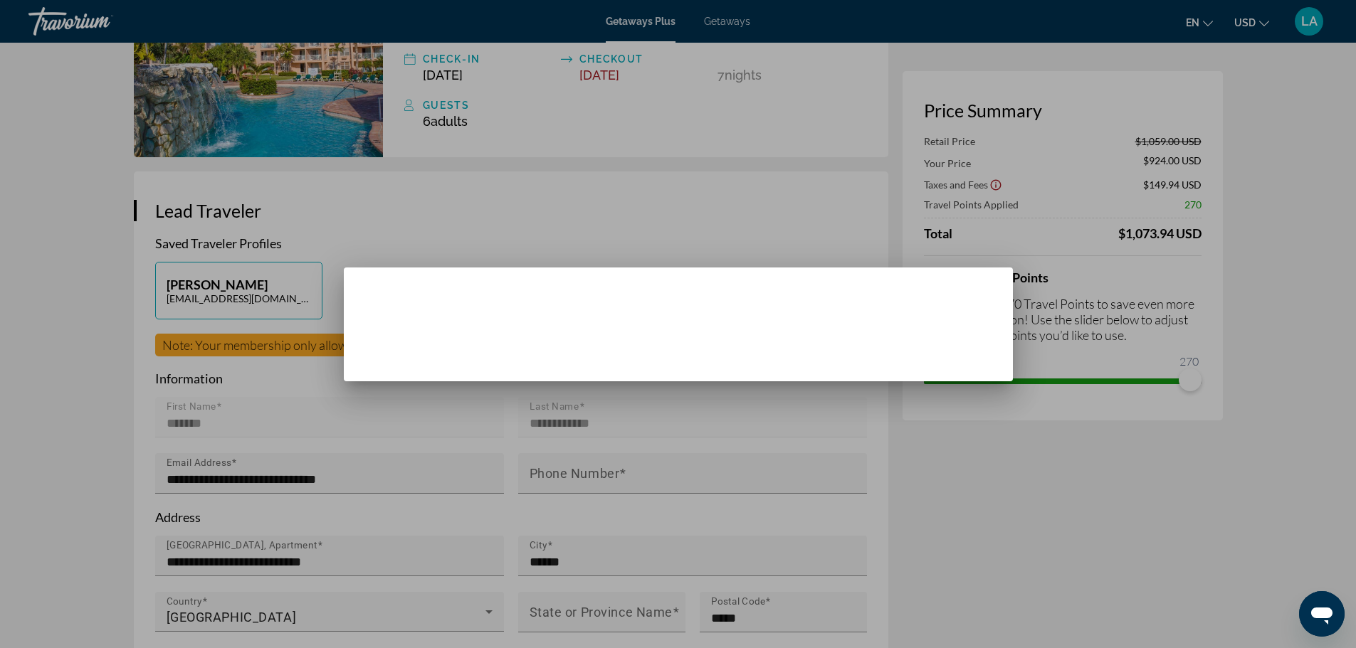
scroll to position [0, 0]
click at [688, 358] on span "Close" at bounding box center [678, 357] width 34 height 11
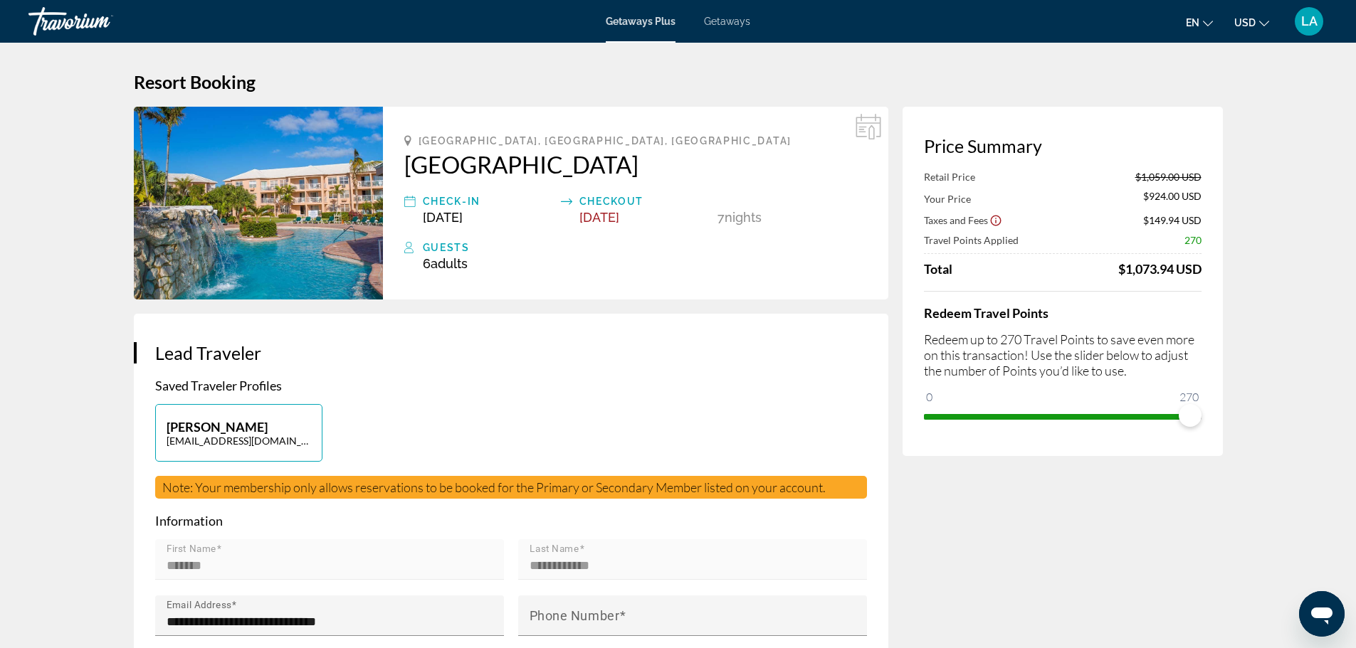
scroll to position [142, 0]
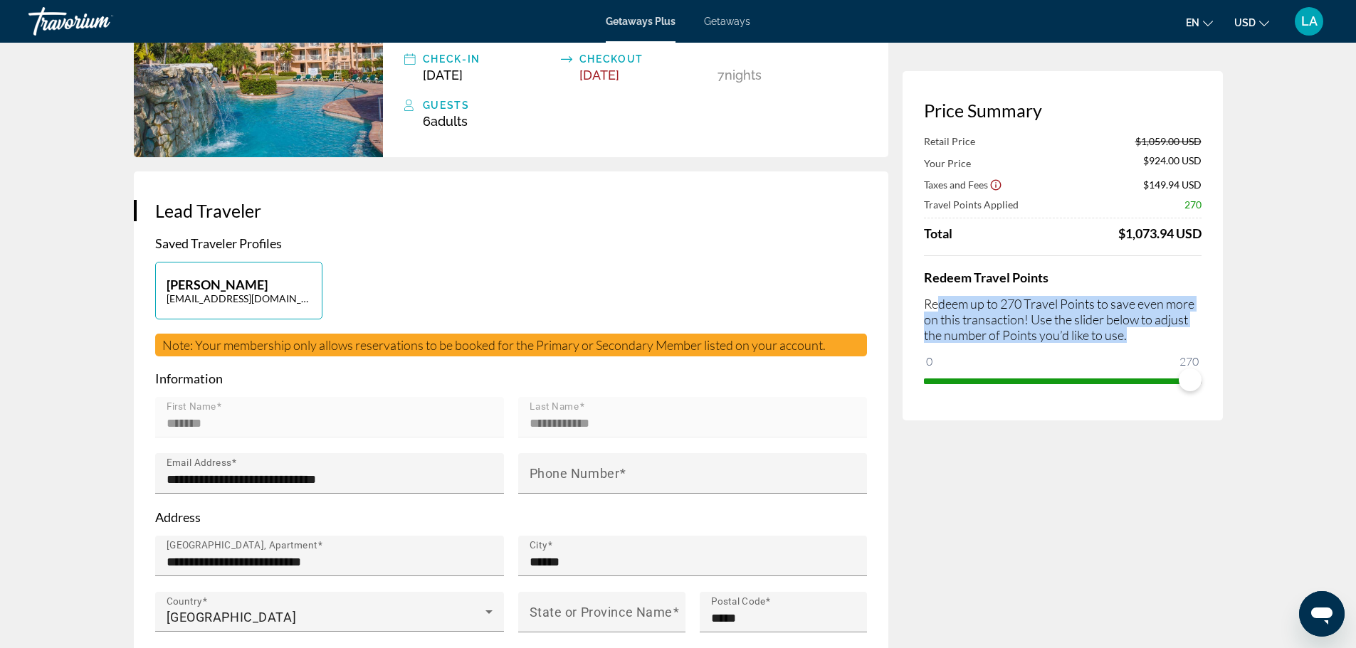
drag, startPoint x: 1146, startPoint y: 336, endPoint x: 940, endPoint y: 300, distance: 208.9
click at [940, 300] on p "Redeem up to 270 Travel Points to save even more on this transaction! Use the s…" at bounding box center [1063, 319] width 278 height 47
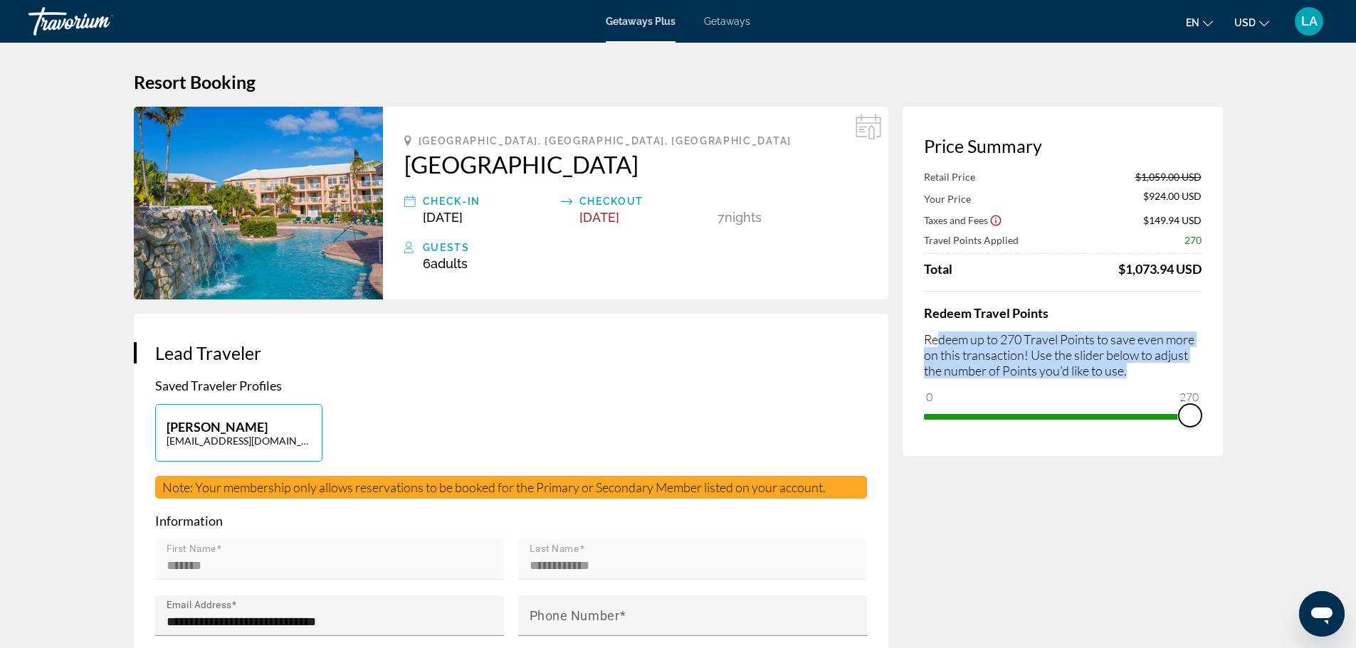
drag, startPoint x: 1194, startPoint y: 419, endPoint x: 1219, endPoint y: 416, distance: 25.9
click at [1219, 416] on div "Price Summary Retail Price $1,059.00 USD Your Price $924.00 USD Taxes and Fees …" at bounding box center [1063, 281] width 320 height 349
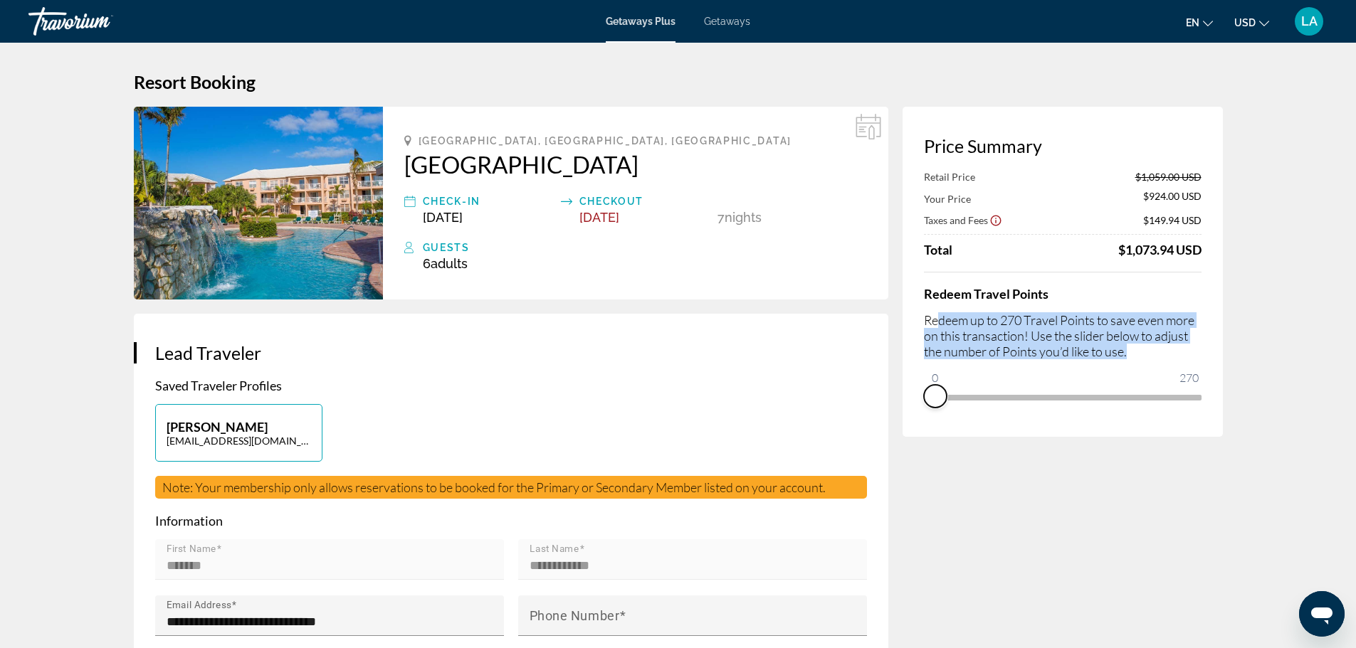
drag, startPoint x: 1194, startPoint y: 414, endPoint x: 867, endPoint y: 414, distance: 327.4
drag, startPoint x: 939, startPoint y: 387, endPoint x: 1212, endPoint y: 371, distance: 273.8
click at [1212, 371] on div "Price Summary Your Price $1,059.00 USD Taxes and Fees $160.74 USD Travel Points…" at bounding box center [1063, 272] width 320 height 330
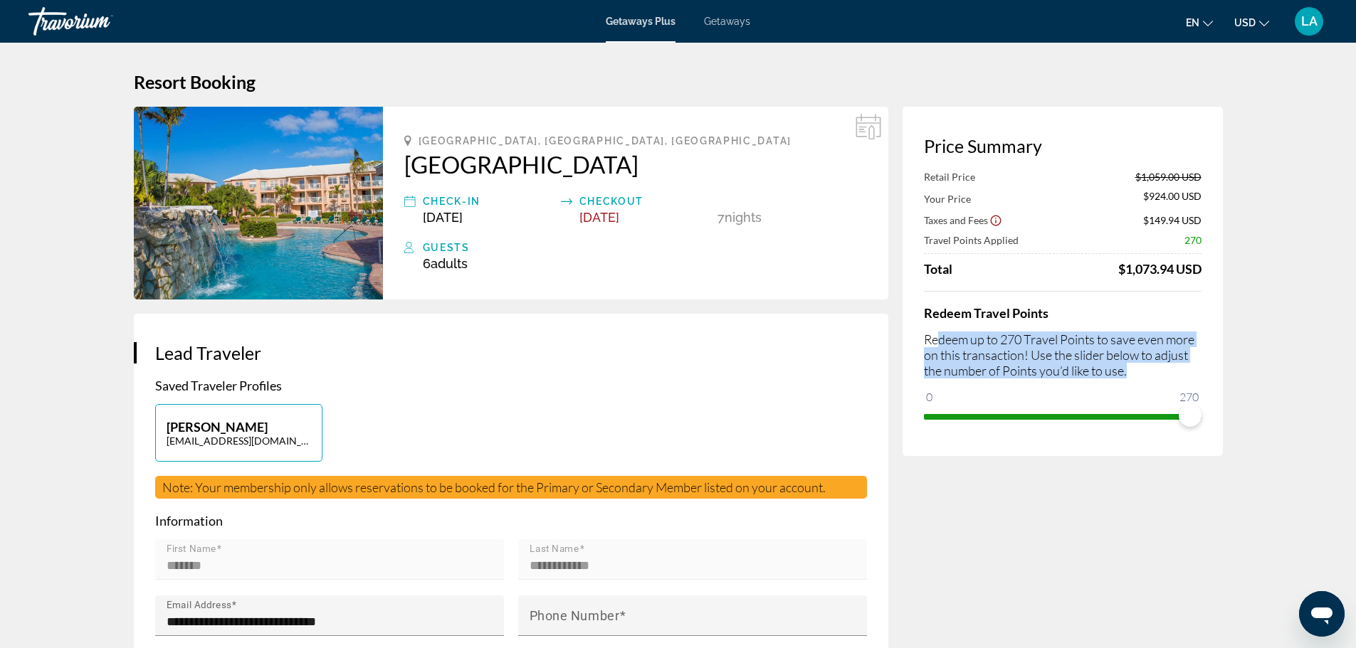
click at [732, 21] on span "Getaways" at bounding box center [727, 21] width 46 height 11
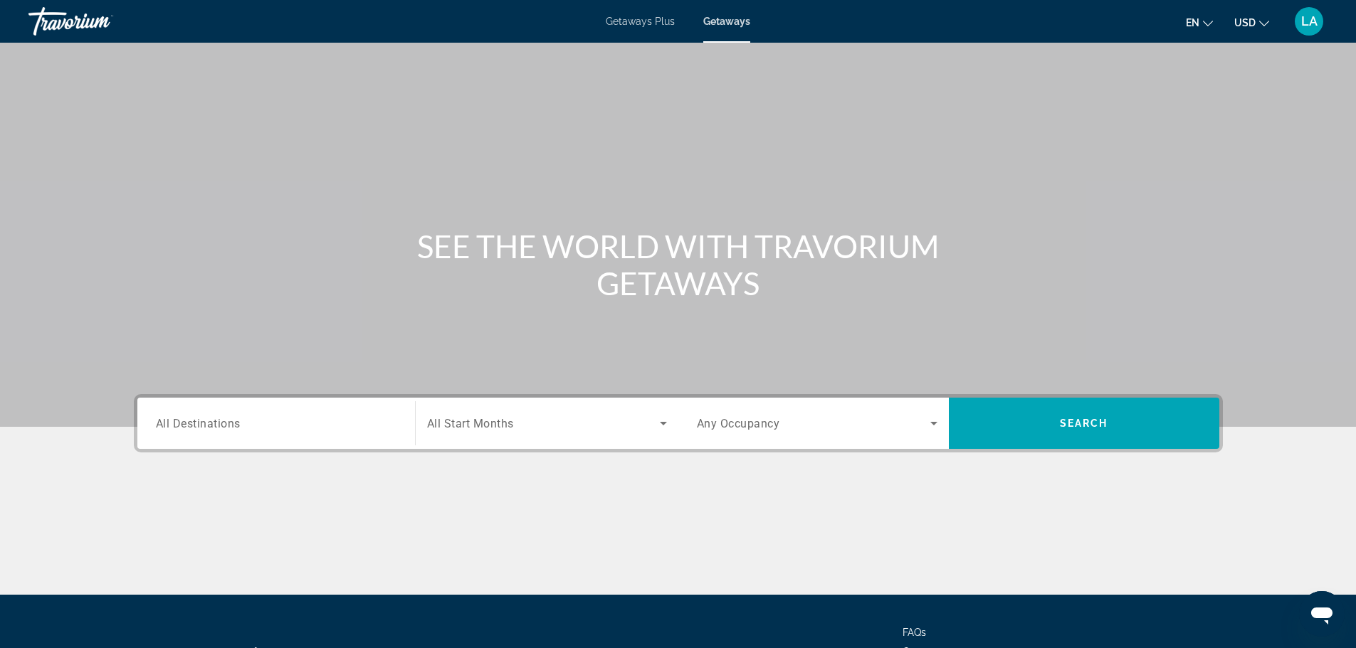
click at [632, 21] on span "Getaways Plus" at bounding box center [640, 21] width 69 height 11
click at [311, 419] on input "Destination All Destinations" at bounding box center [276, 424] width 241 height 17
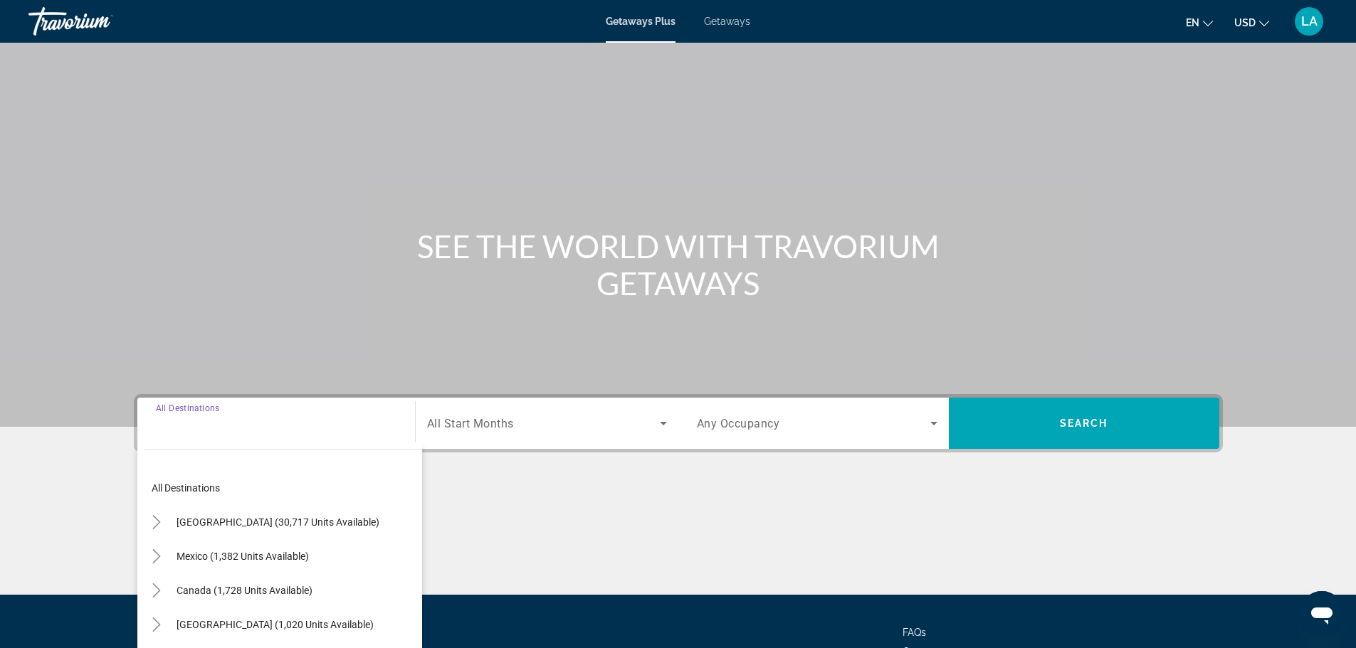
scroll to position [121, 0]
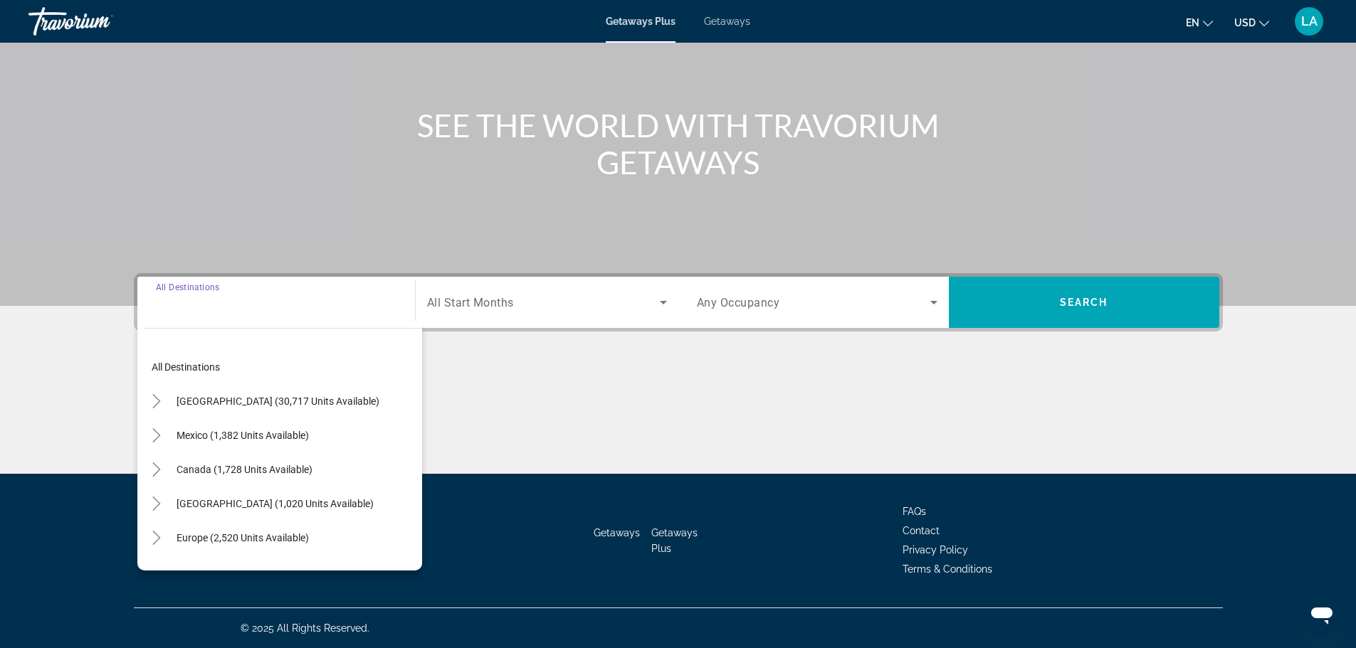
click at [299, 432] on span "Mexico (1,382 units available)" at bounding box center [243, 435] width 132 height 11
type input "**********"
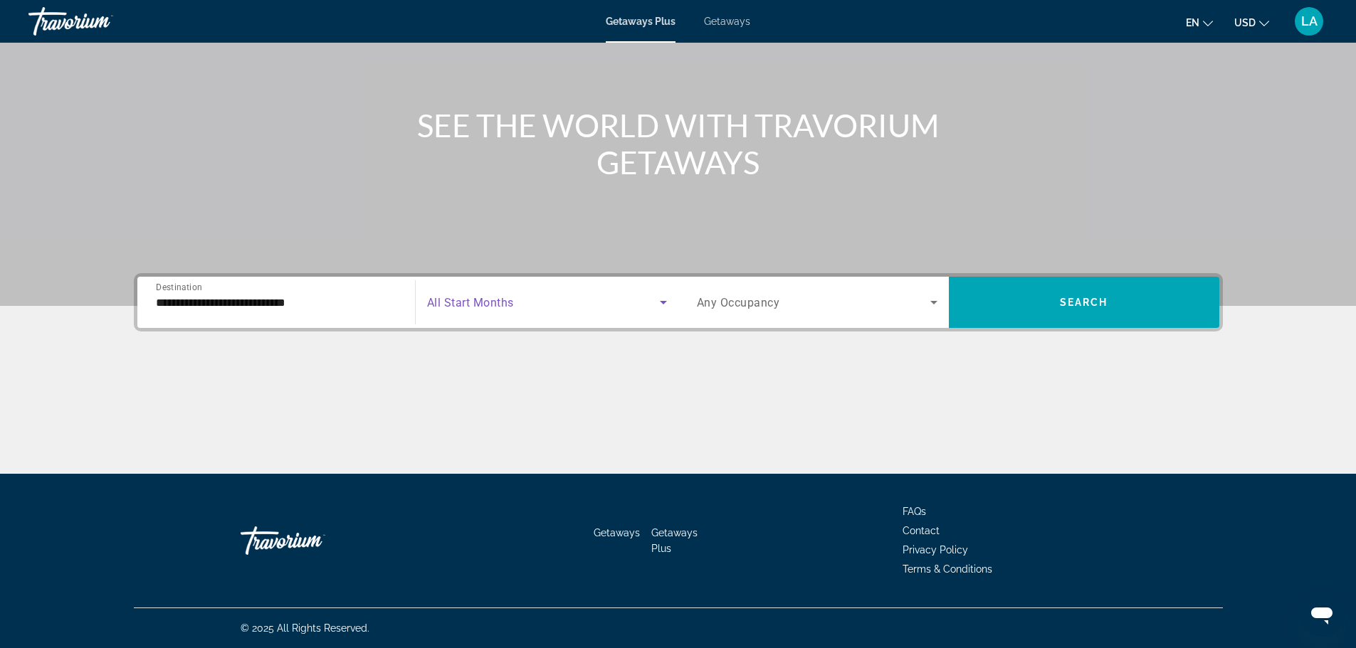
click at [539, 302] on span "Search widget" at bounding box center [543, 302] width 233 height 17
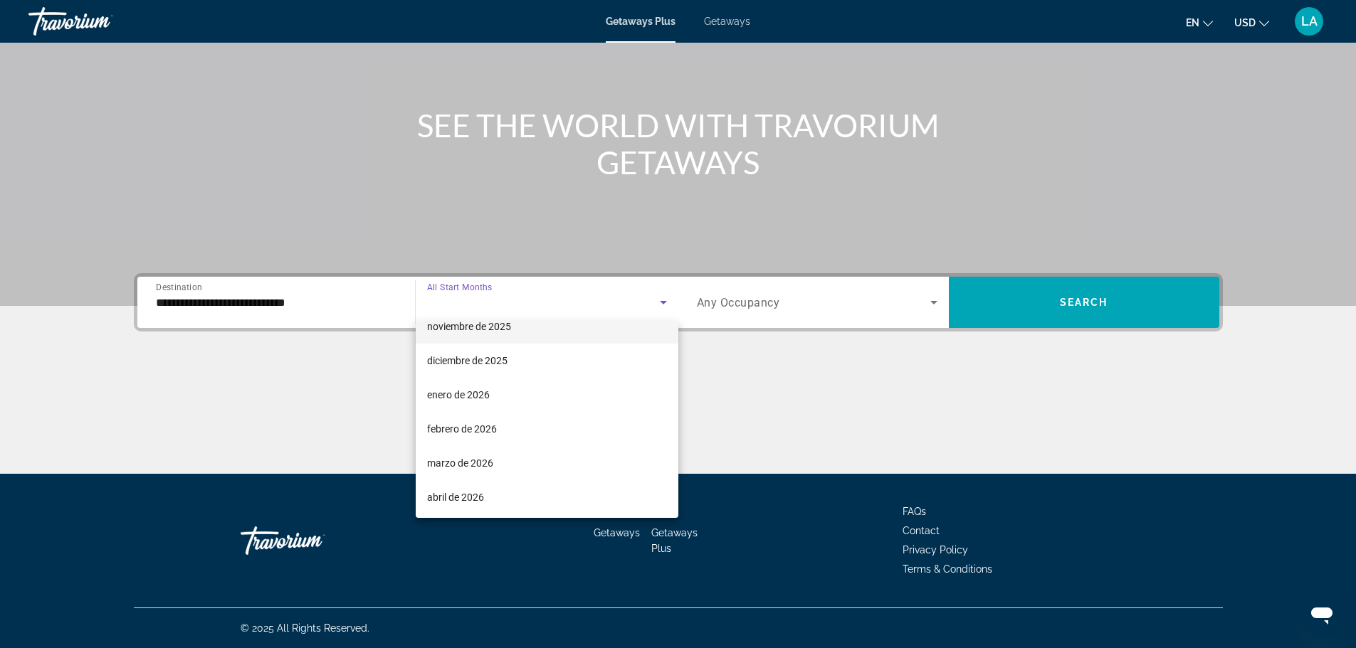
scroll to position [142, 0]
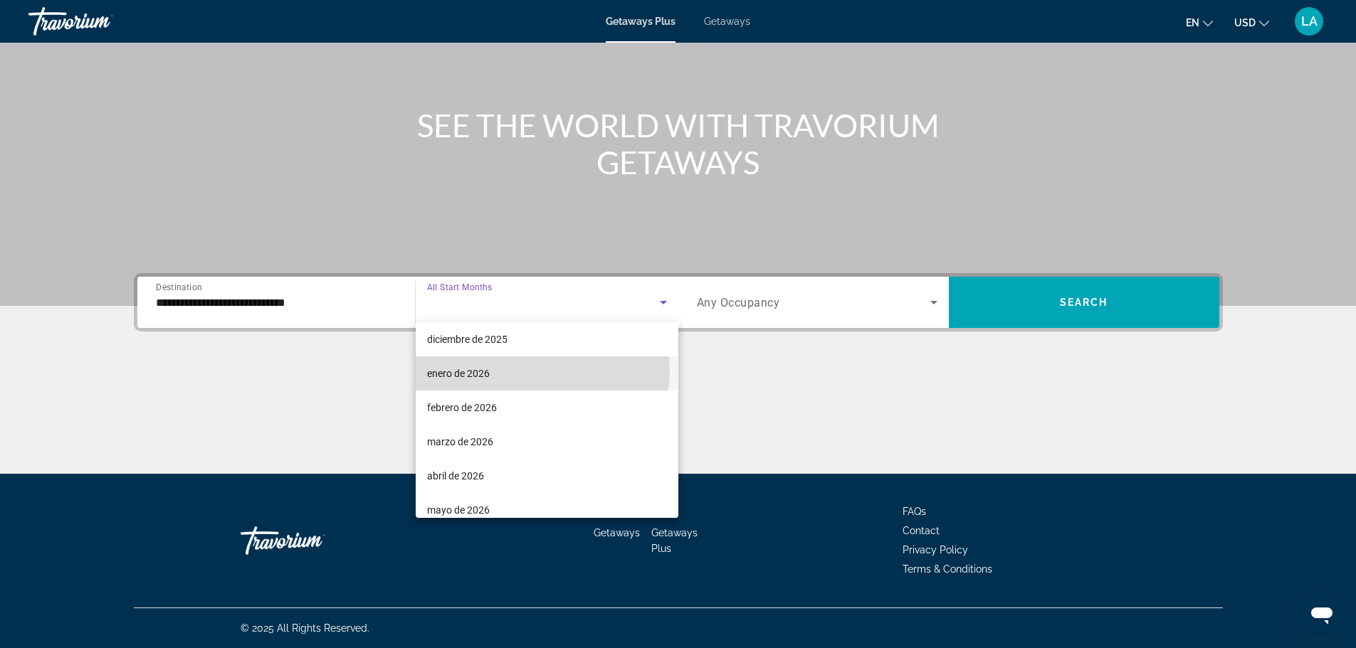
click at [542, 370] on mat-option "enero de 2026" at bounding box center [547, 374] width 263 height 34
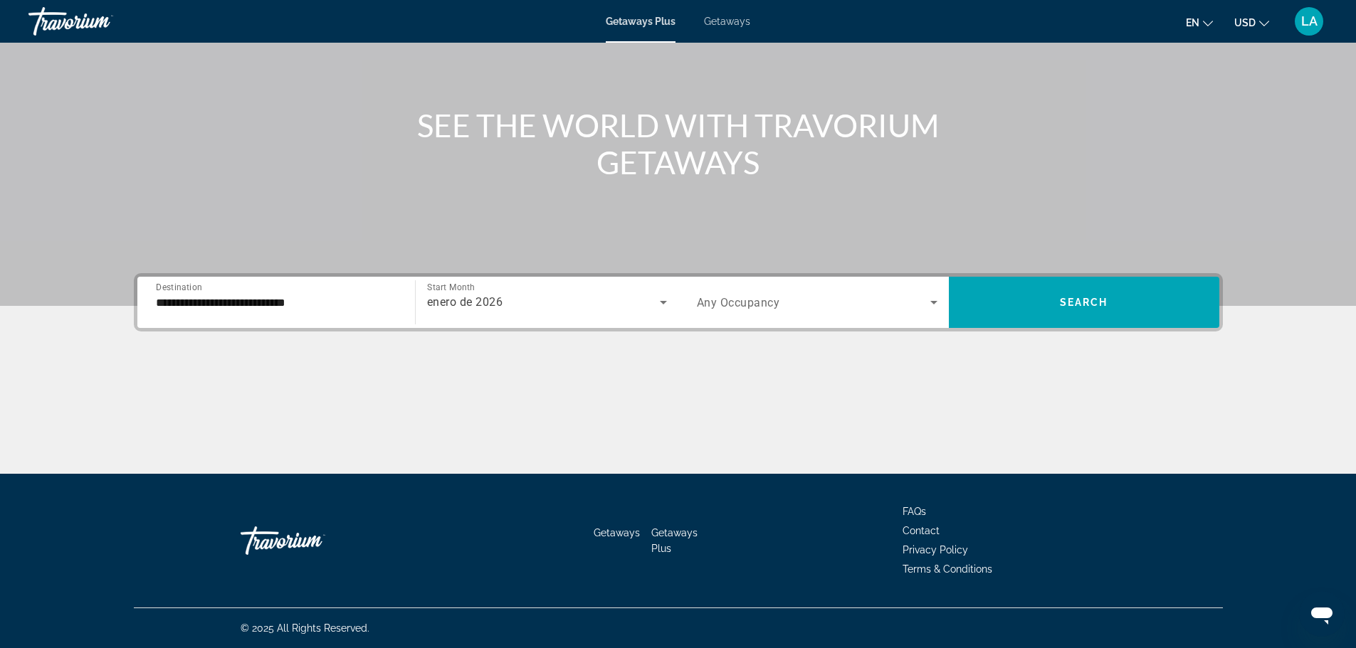
click at [999, 332] on div "**********" at bounding box center [678, 373] width 1146 height 201
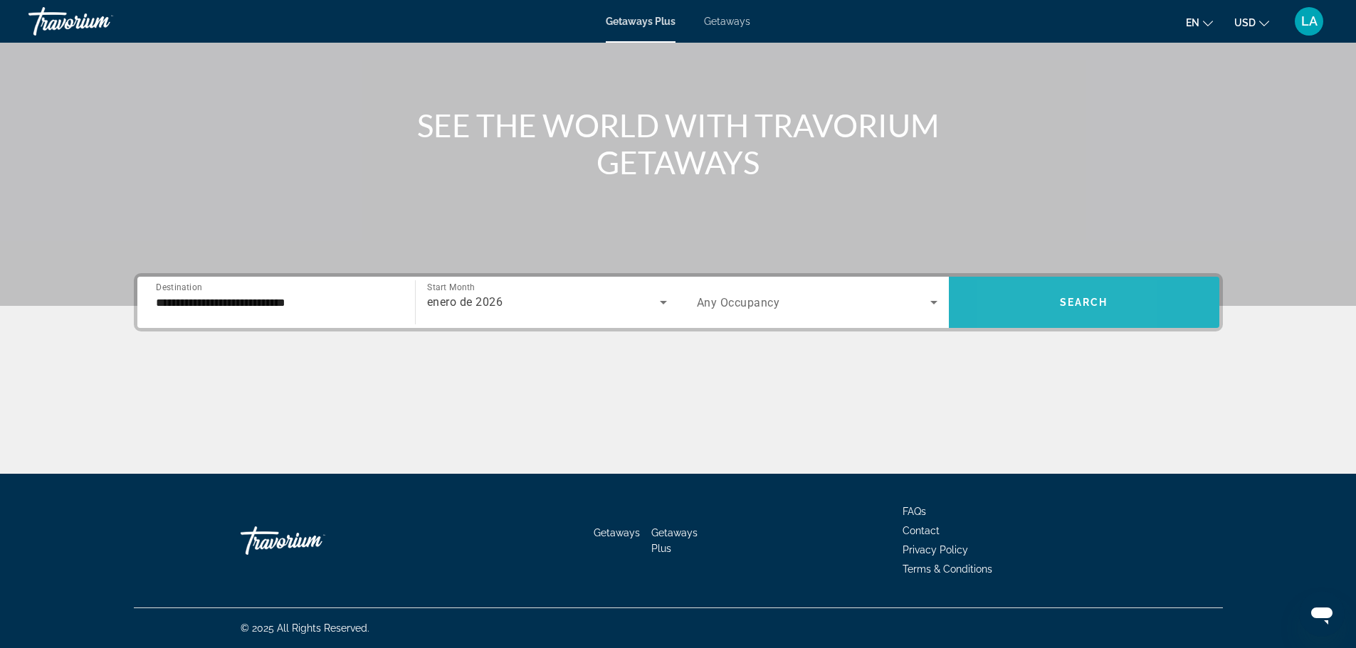
click at [1009, 311] on span "Search widget" at bounding box center [1084, 302] width 270 height 34
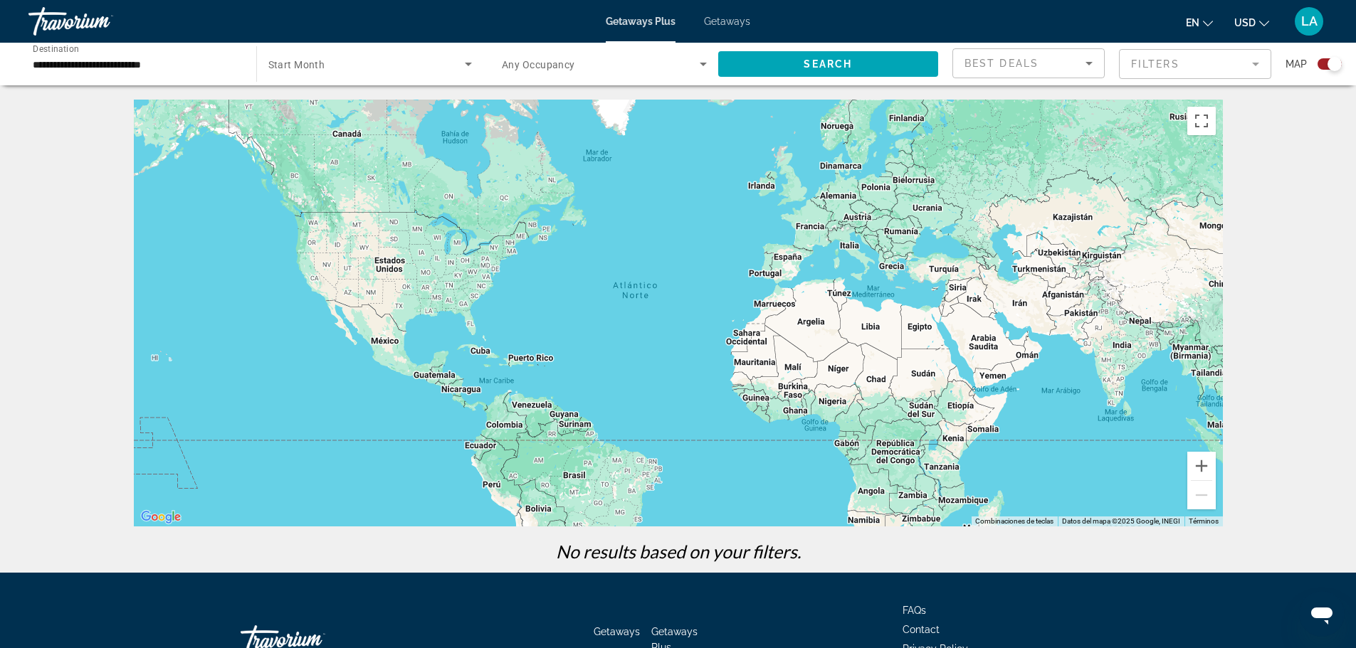
click at [426, 65] on span "Search widget" at bounding box center [366, 64] width 197 height 17
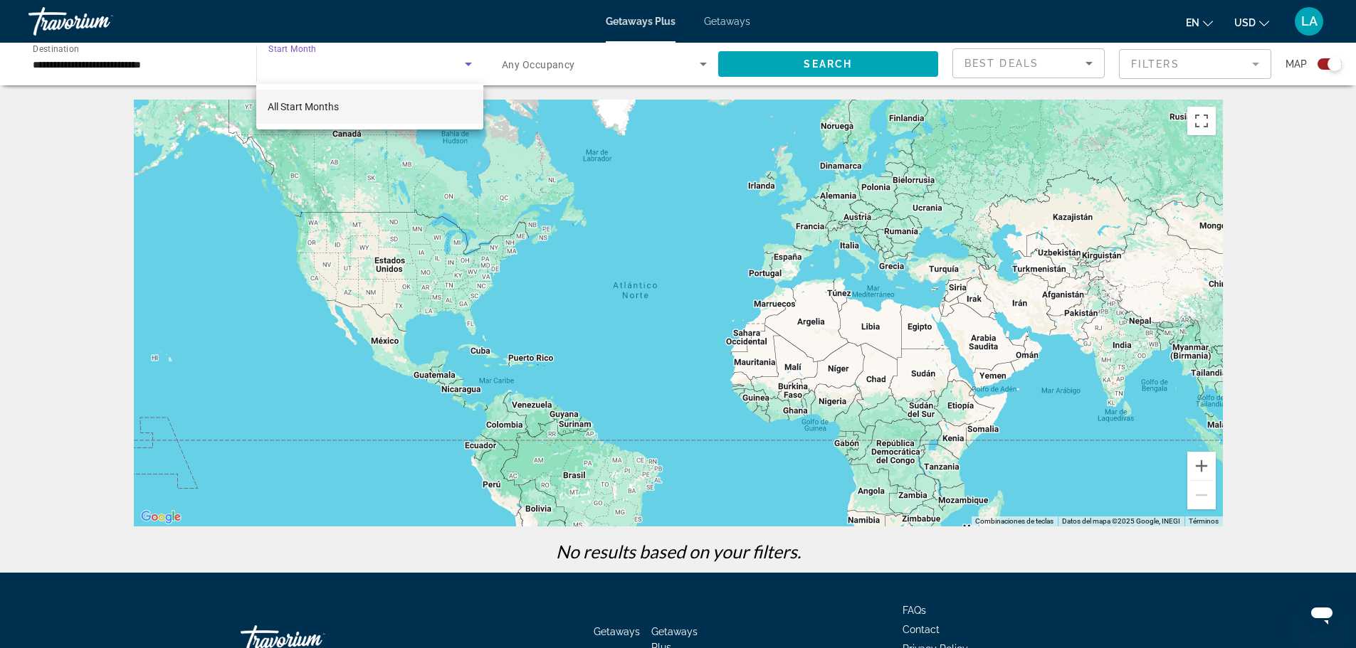
click at [843, 68] on div at bounding box center [678, 324] width 1356 height 648
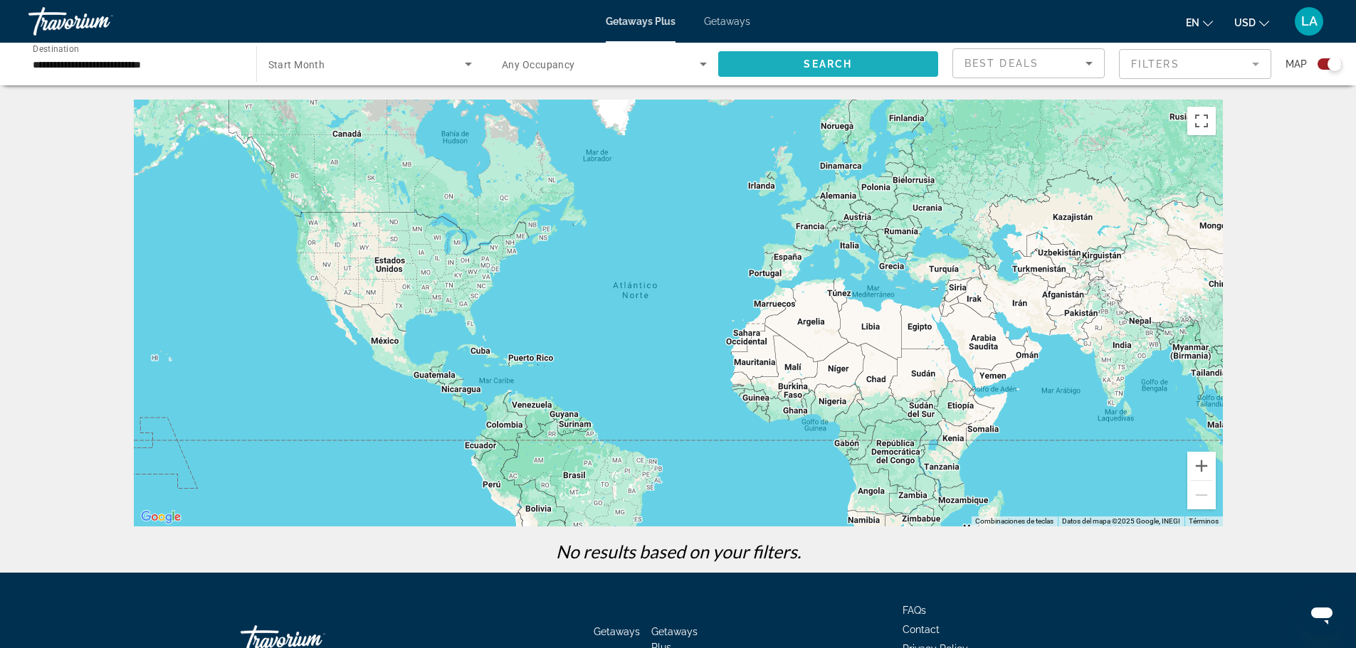
click at [843, 68] on span "Search" at bounding box center [828, 63] width 48 height 11
click at [178, 48] on div "**********" at bounding box center [135, 64] width 205 height 41
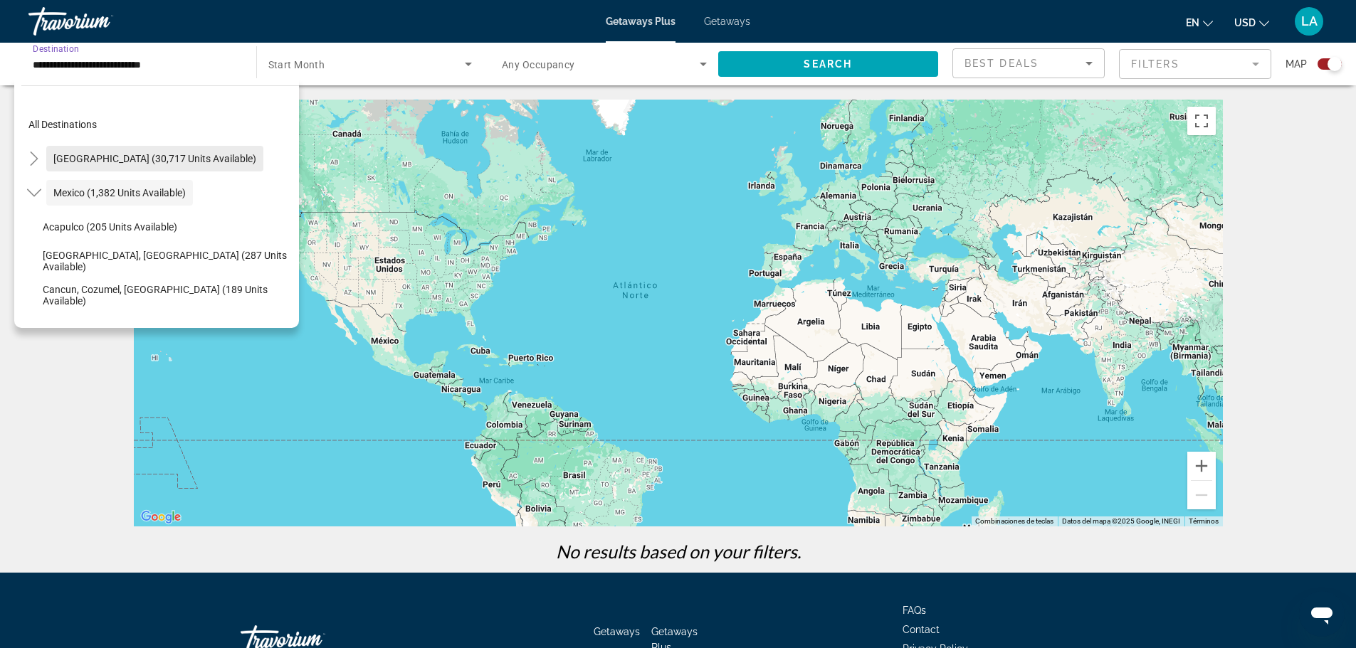
click at [198, 159] on span "[GEOGRAPHIC_DATA] (30,717 units available)" at bounding box center [154, 158] width 203 height 11
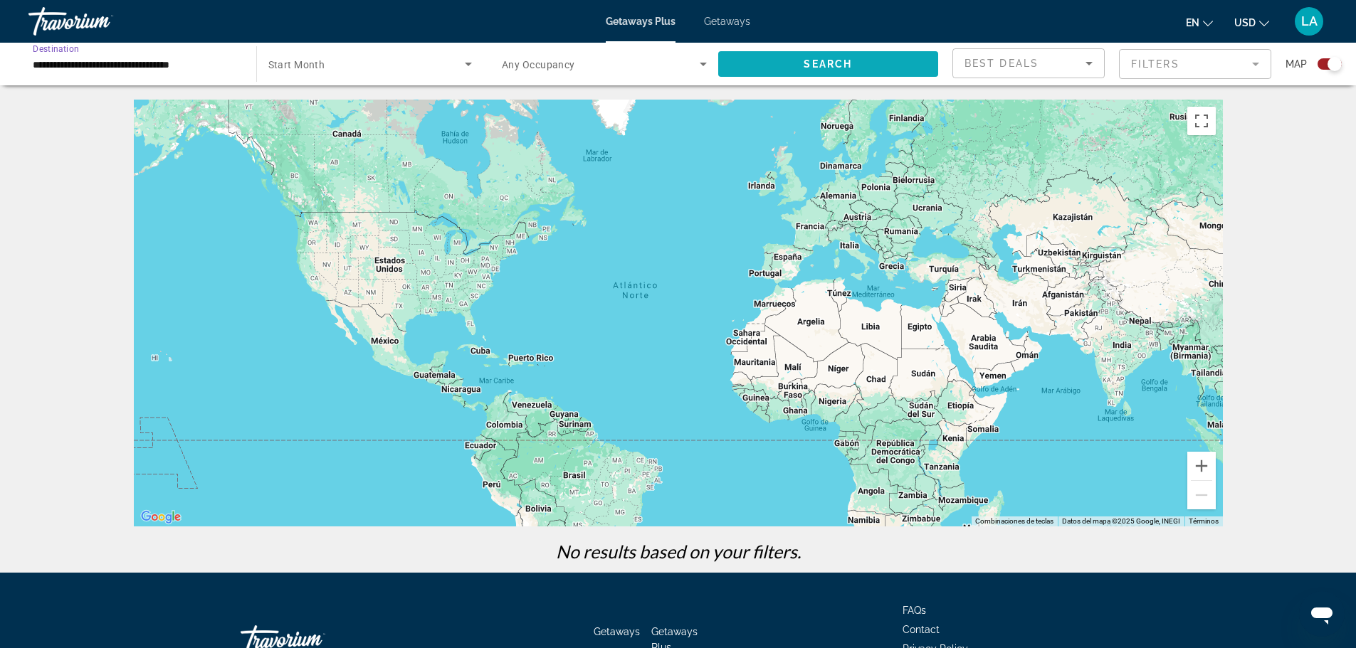
click at [857, 68] on span "Search widget" at bounding box center [828, 64] width 221 height 34
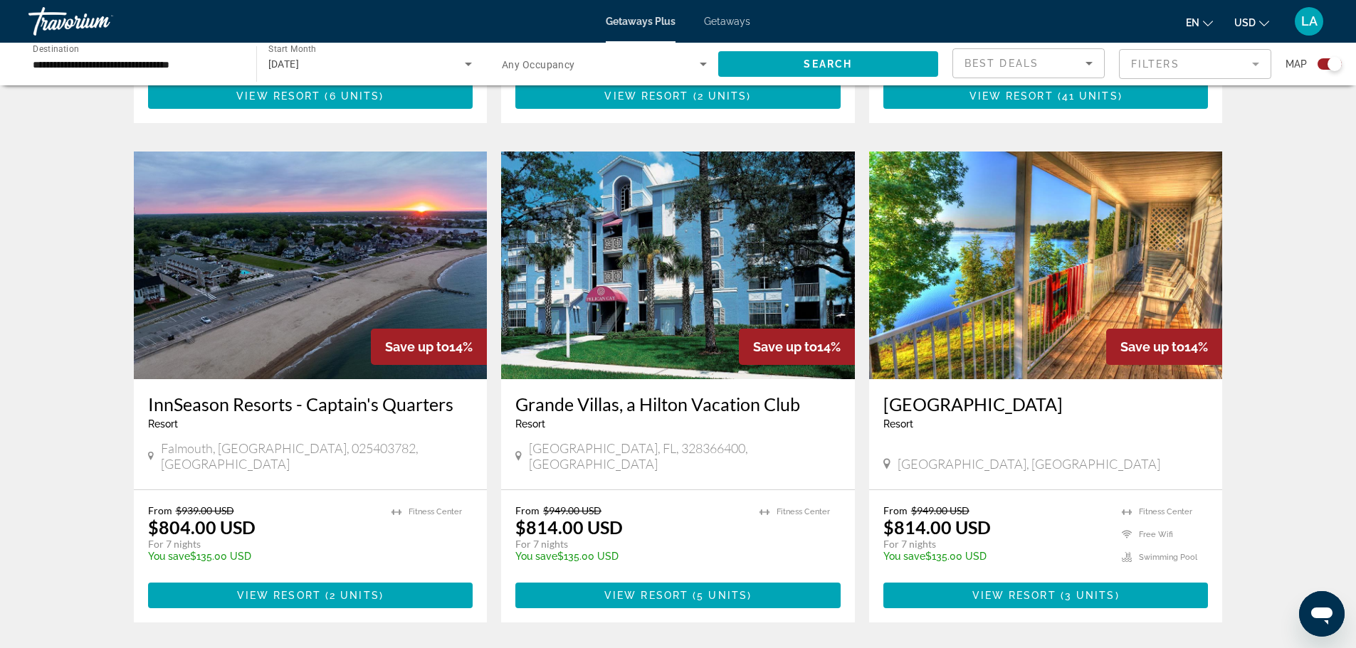
scroll to position [641, 0]
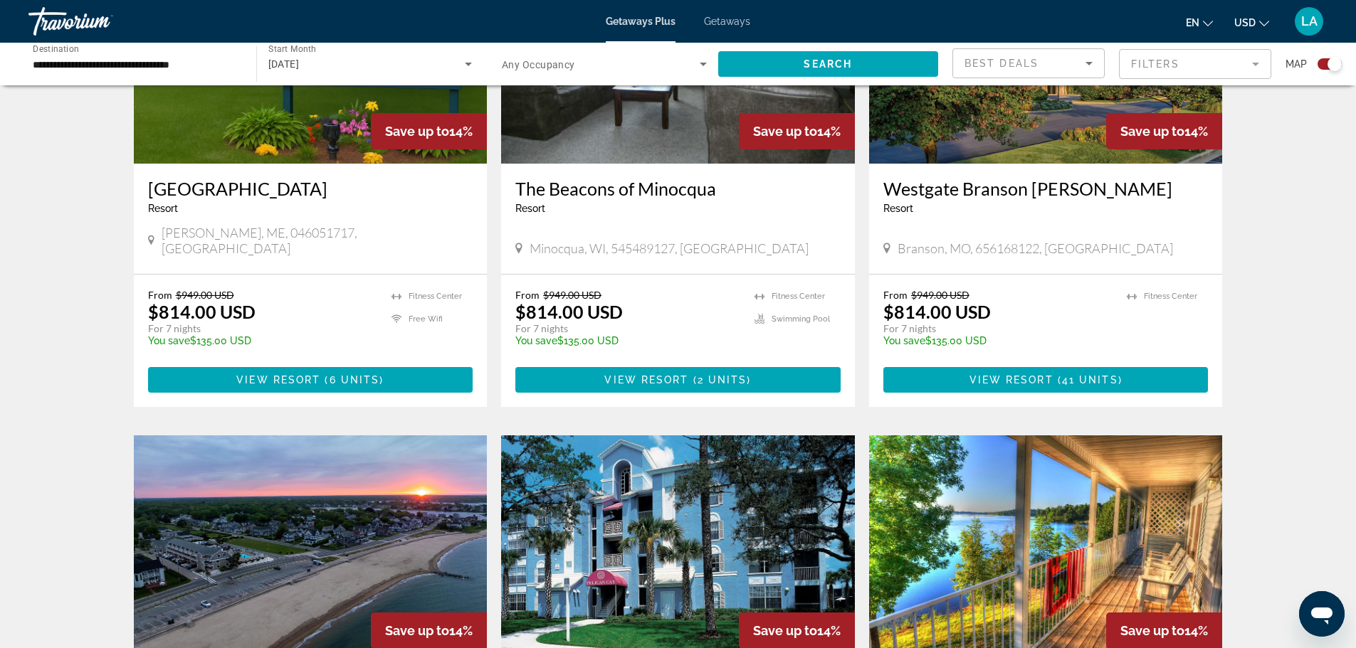
click at [226, 69] on input "**********" at bounding box center [135, 64] width 205 height 17
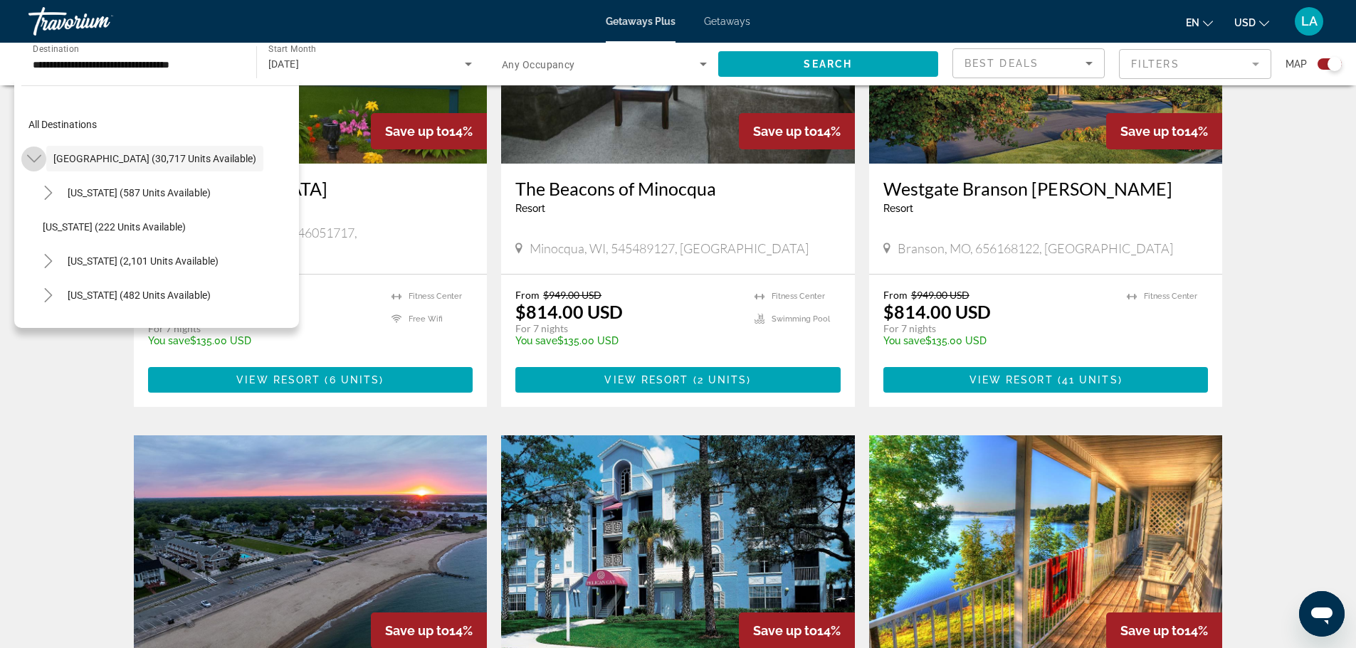
click at [40, 157] on icon "Toggle United States (30,717 units available)" at bounding box center [33, 159] width 14 height 8
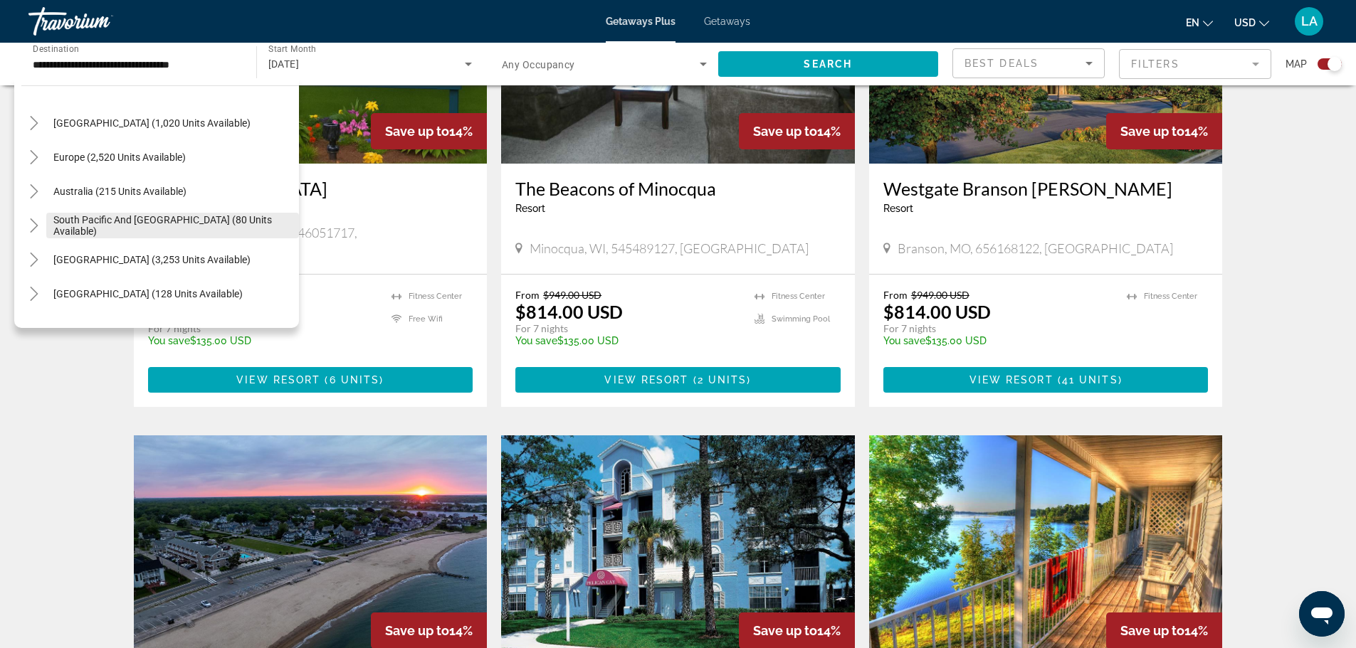
scroll to position [142, 0]
click at [164, 159] on span "Search widget" at bounding box center [119, 153] width 147 height 34
type input "**********"
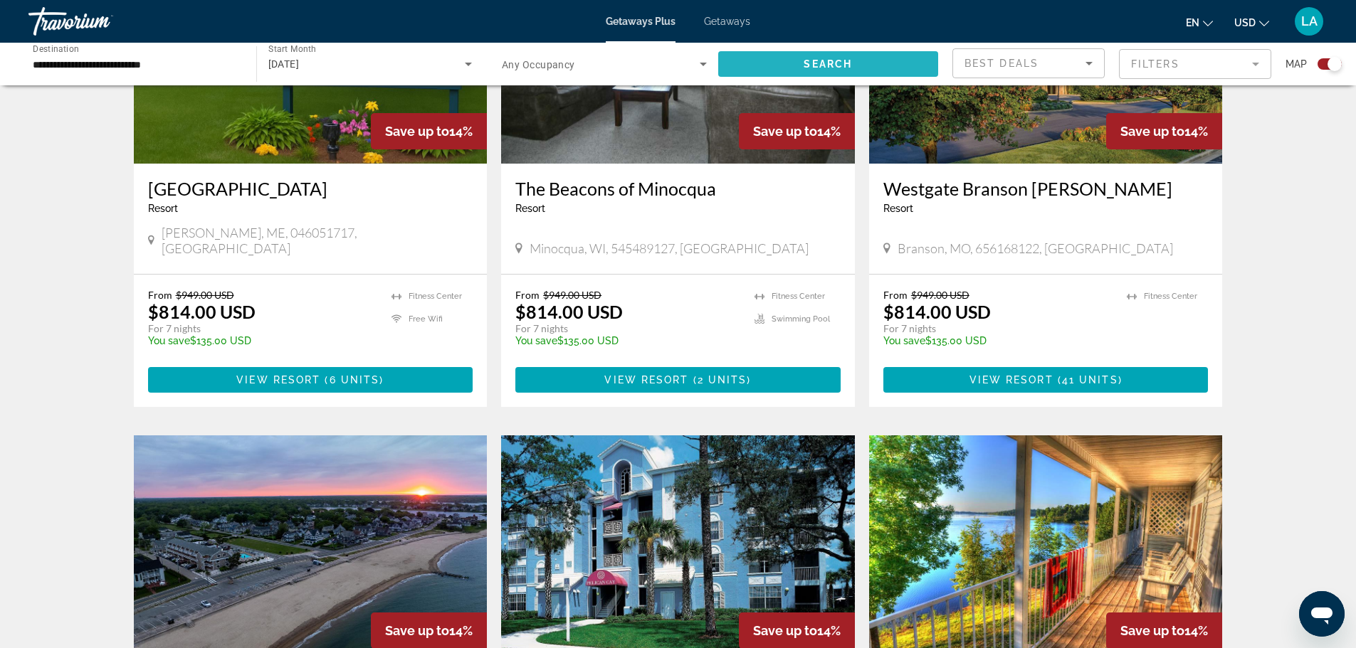
click at [809, 67] on span "Search" at bounding box center [828, 63] width 48 height 11
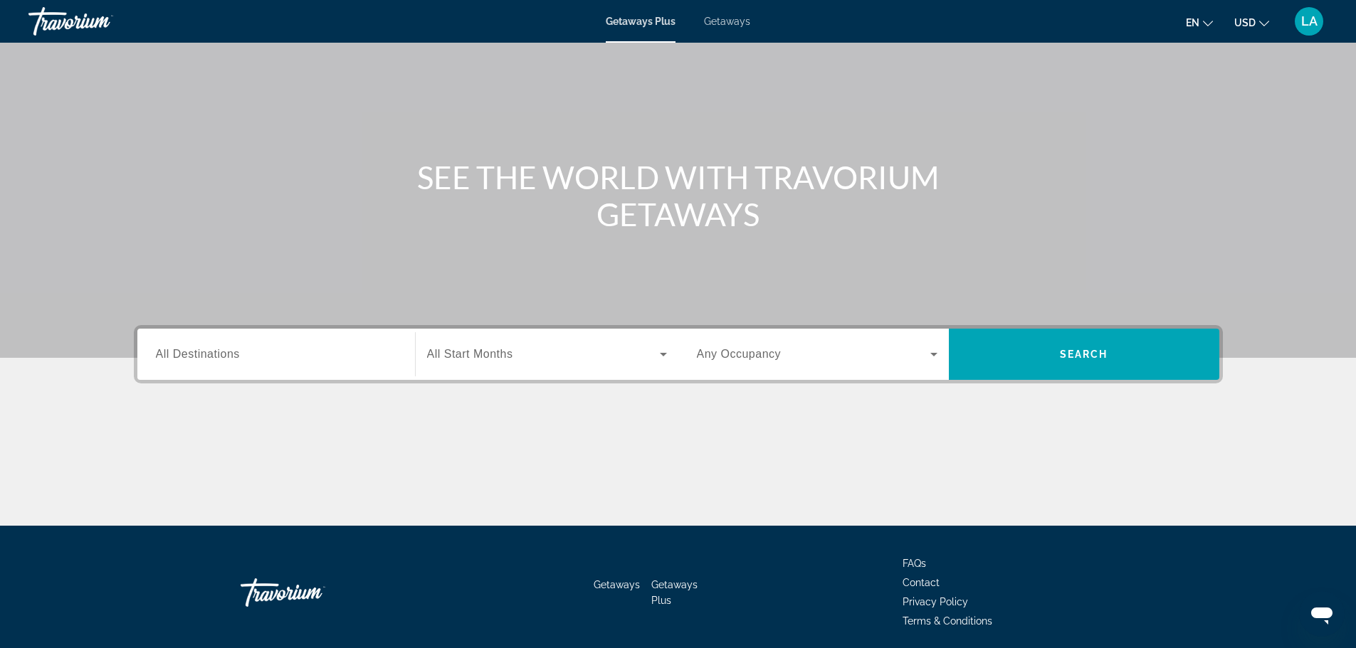
scroll to position [121, 0]
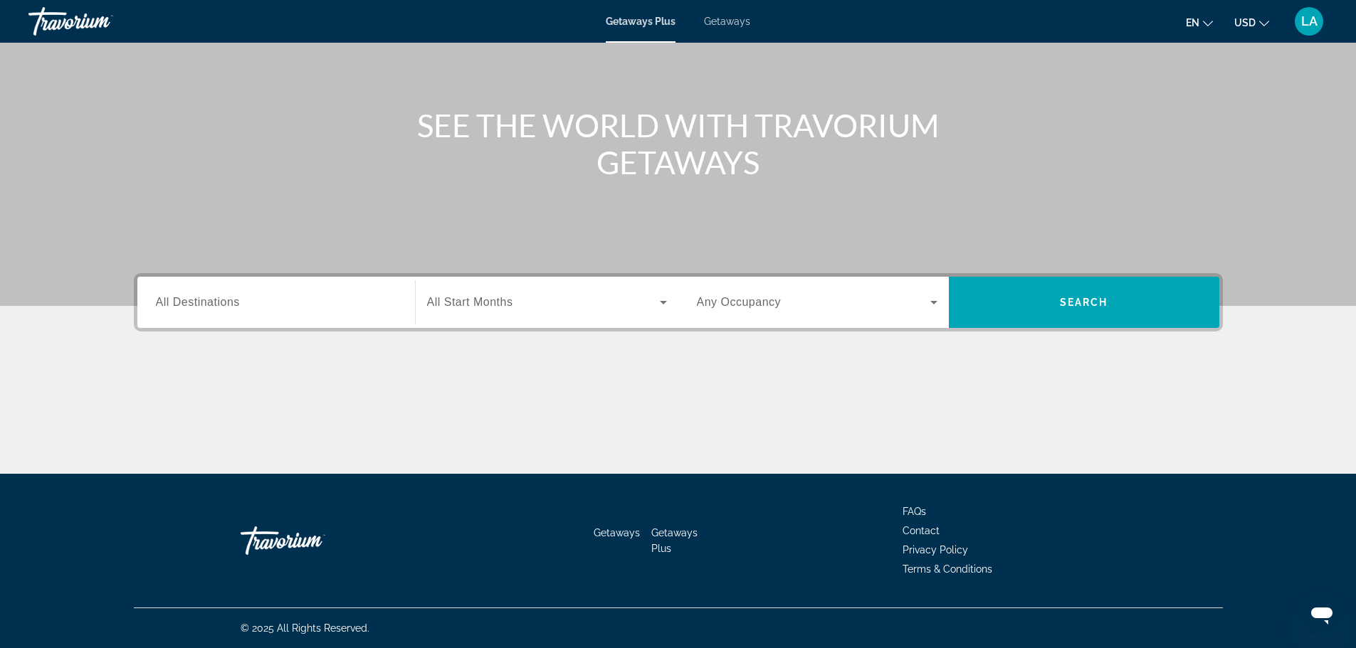
click at [295, 308] on input "Destination All Destinations" at bounding box center [276, 303] width 241 height 17
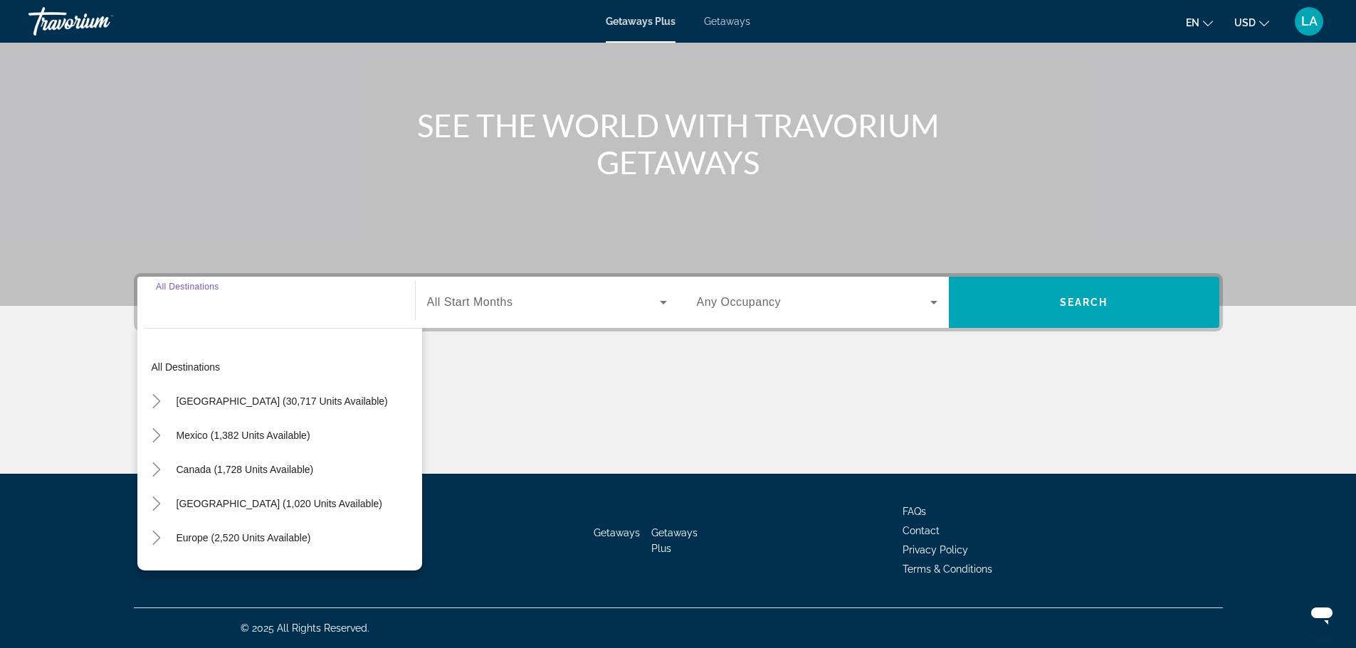
click at [340, 433] on div "Mexico (1,382 units available)" at bounding box center [283, 436] width 278 height 34
click at [248, 443] on span "Search widget" at bounding box center [243, 436] width 148 height 34
type input "**********"
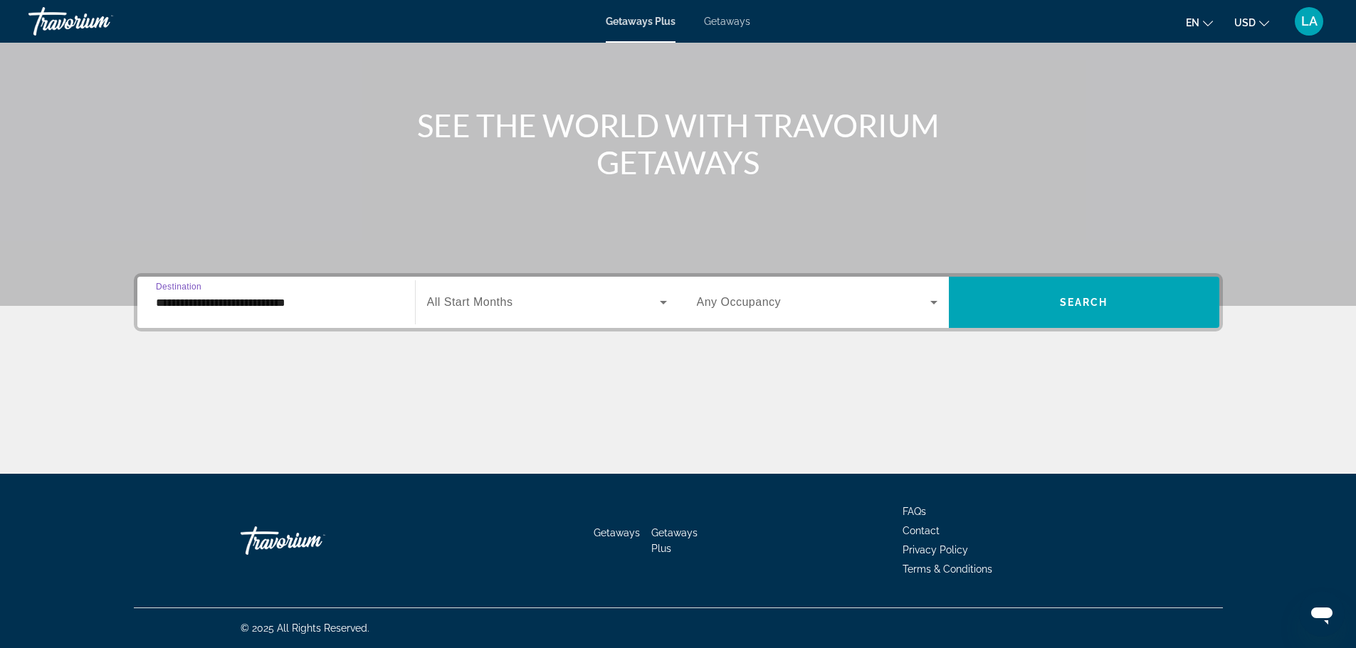
click at [548, 294] on span "Search widget" at bounding box center [543, 302] width 233 height 17
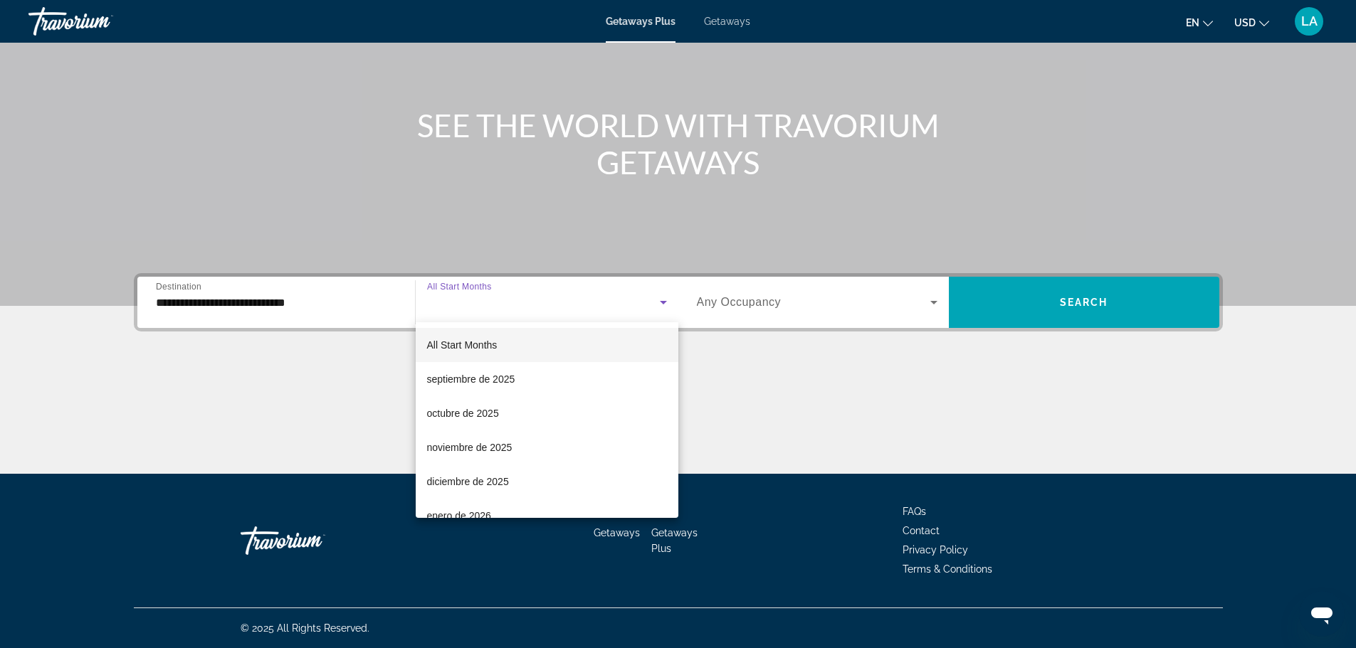
click at [1031, 300] on div at bounding box center [678, 324] width 1356 height 648
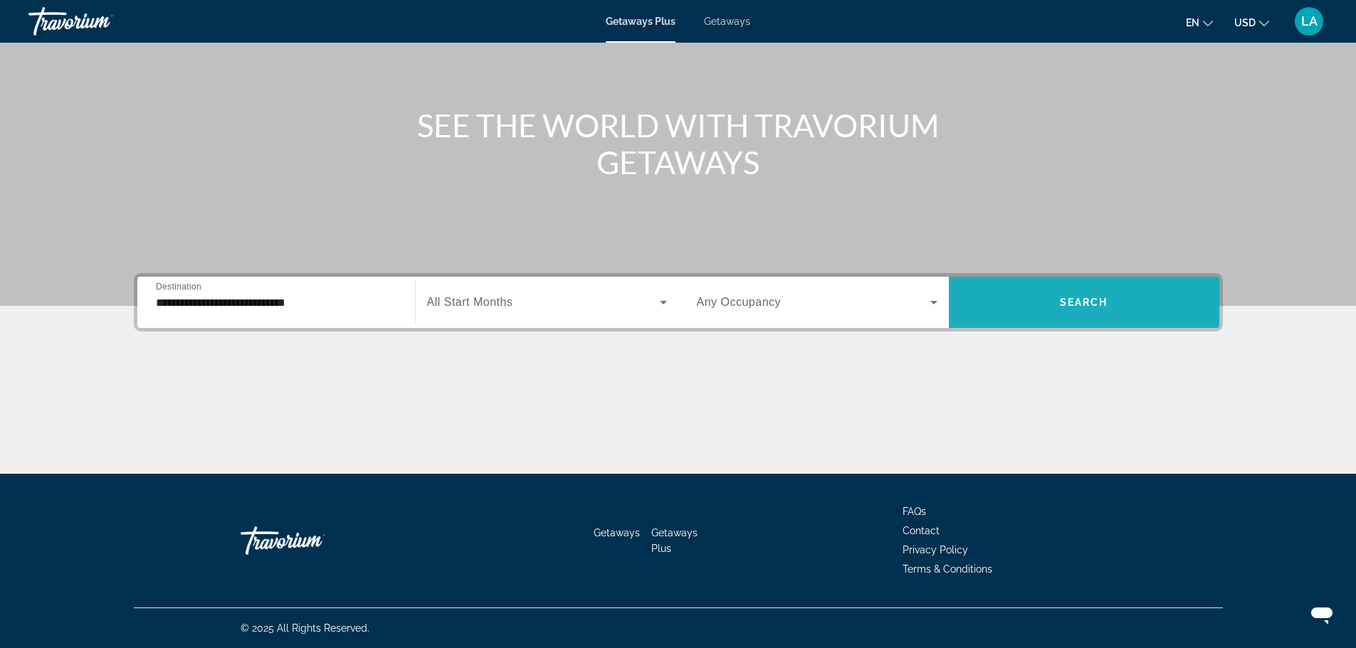
click at [1031, 300] on span "Search widget" at bounding box center [1084, 302] width 270 height 34
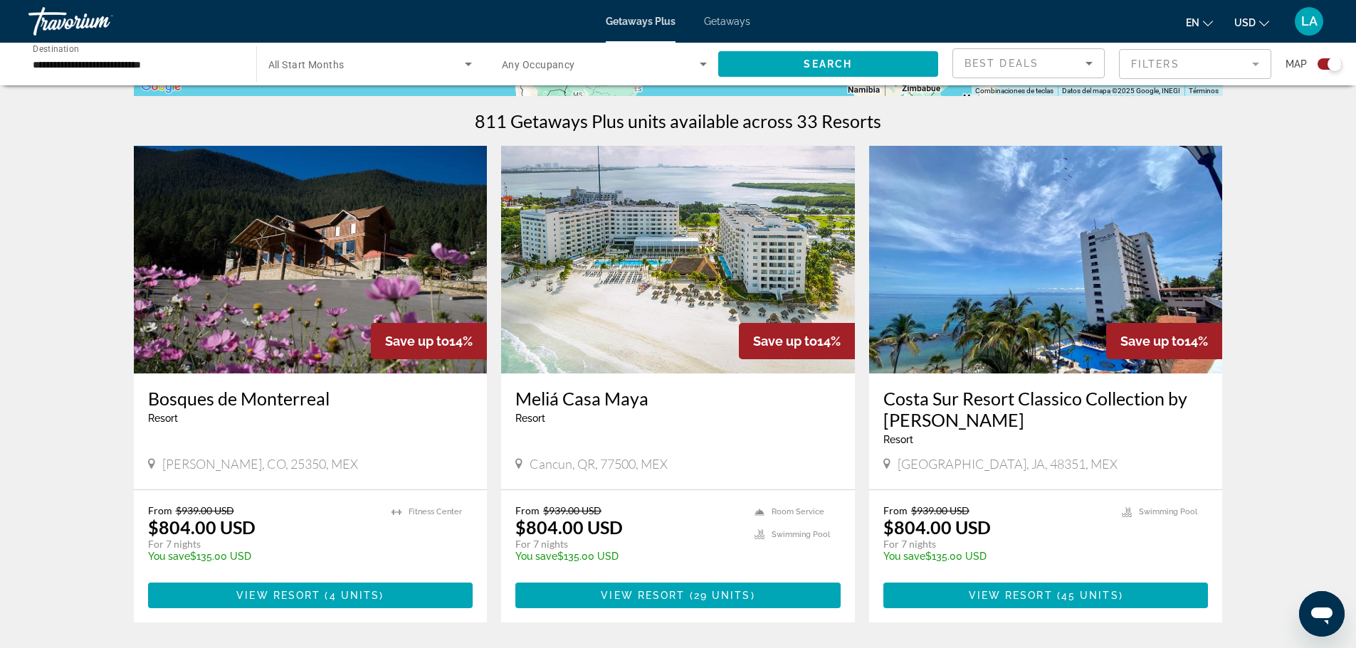
scroll to position [356, 0]
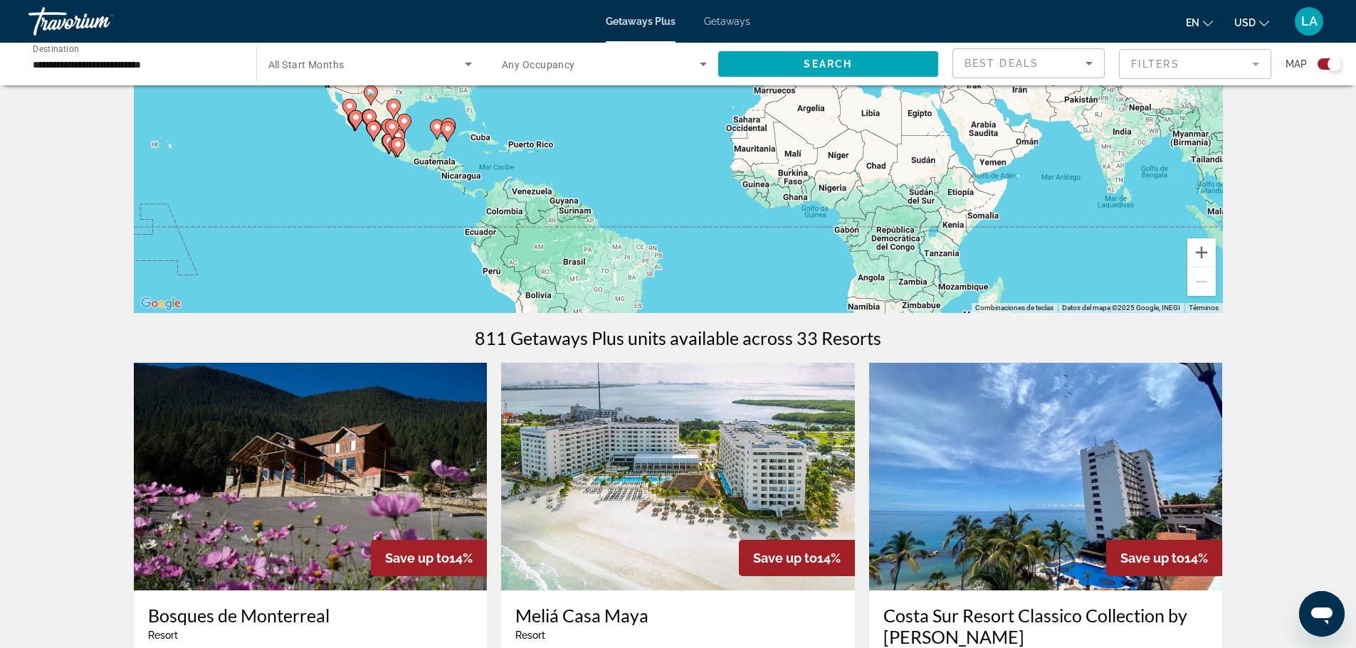
click at [661, 381] on img "Main content" at bounding box center [678, 477] width 354 height 228
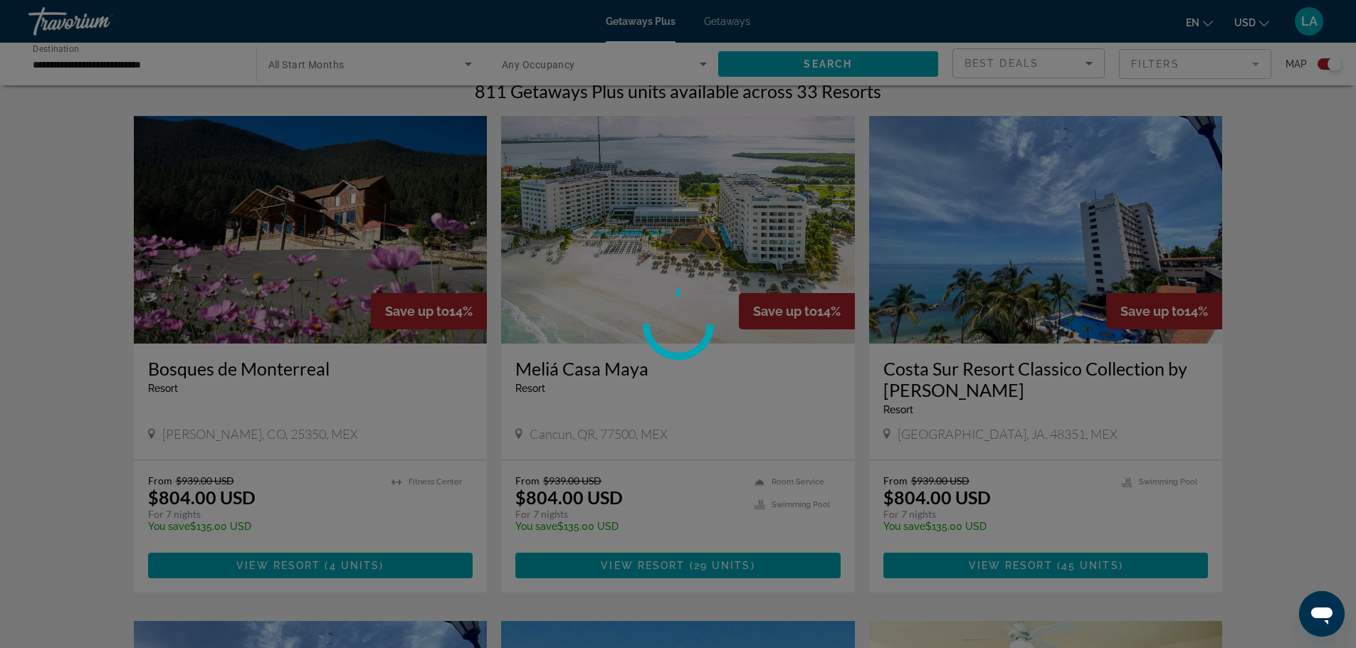
scroll to position [569, 0]
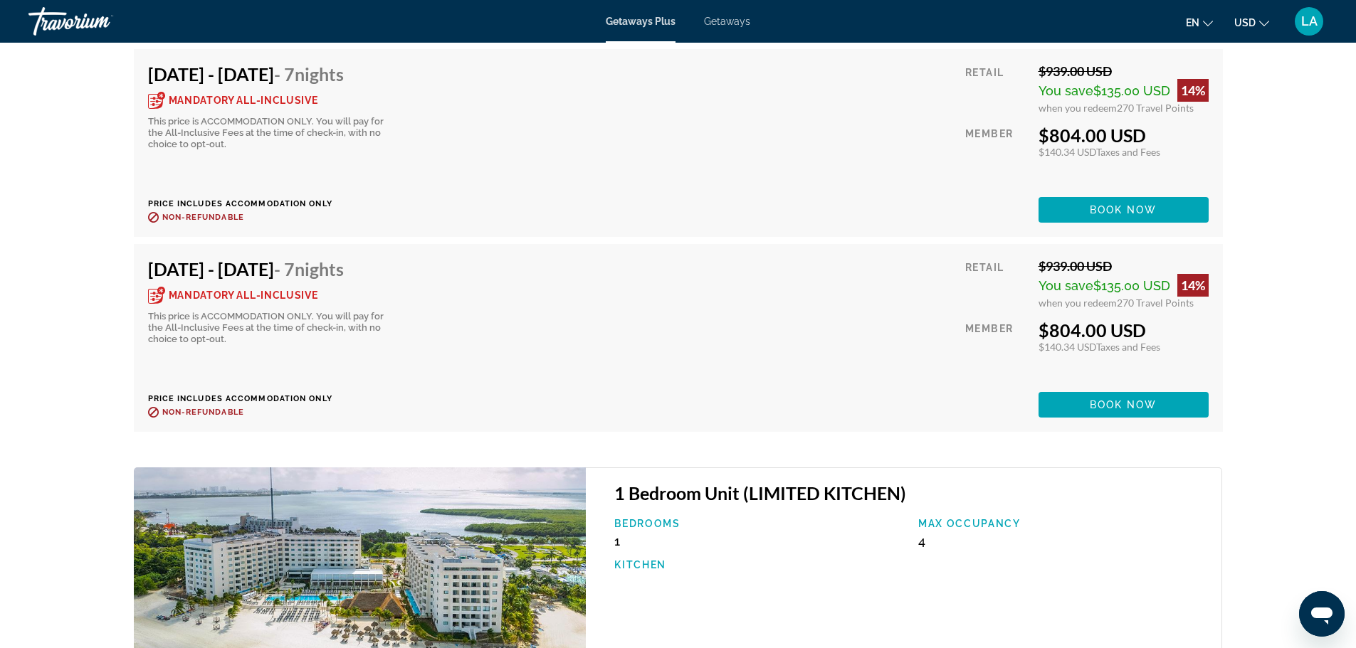
scroll to position [3701, 0]
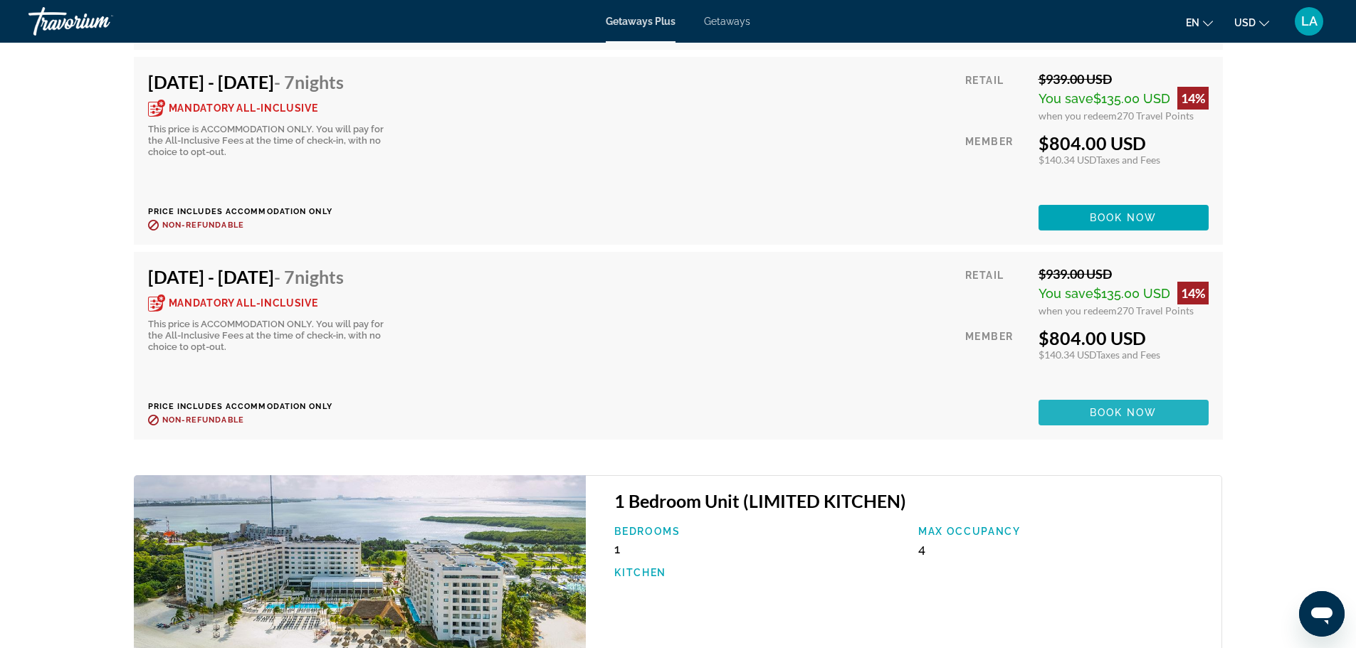
click at [1143, 418] on span "Book now" at bounding box center [1124, 412] width 68 height 11
